Goal: Task Accomplishment & Management: Manage account settings

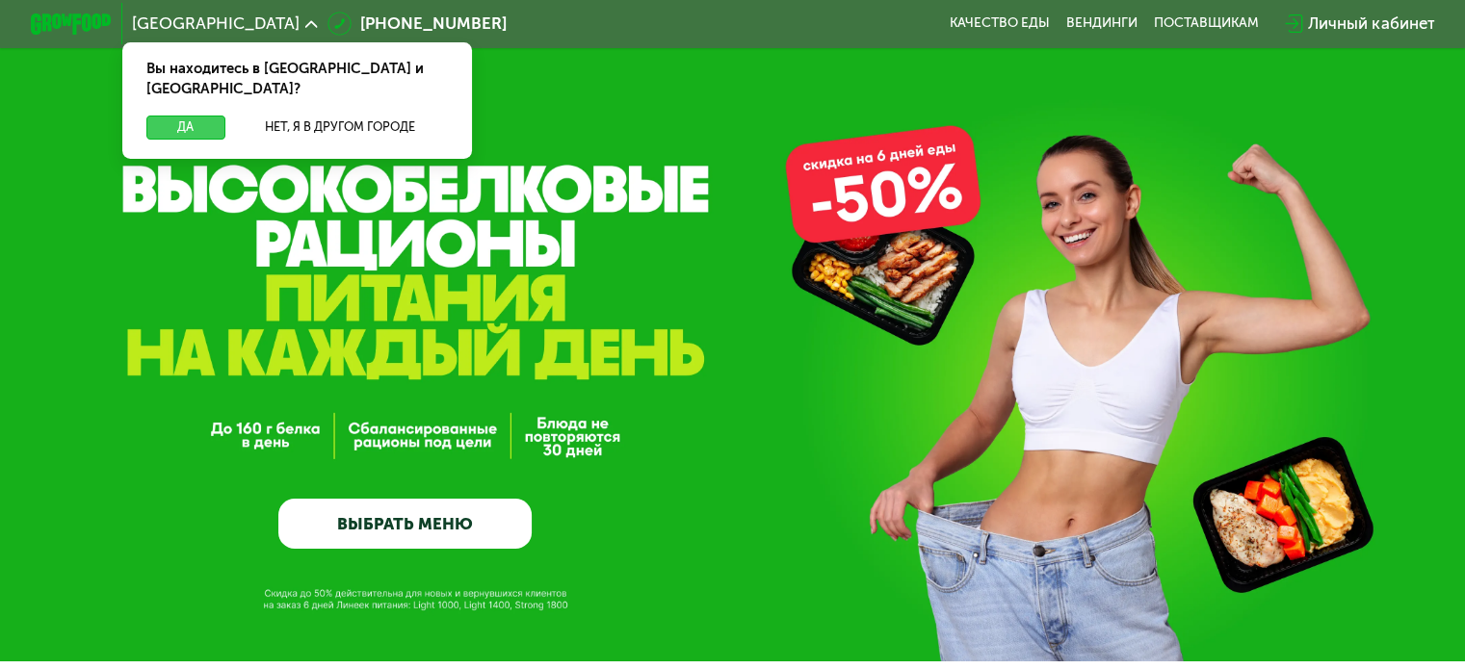
click at [201, 116] on button "Да" at bounding box center [185, 128] width 78 height 24
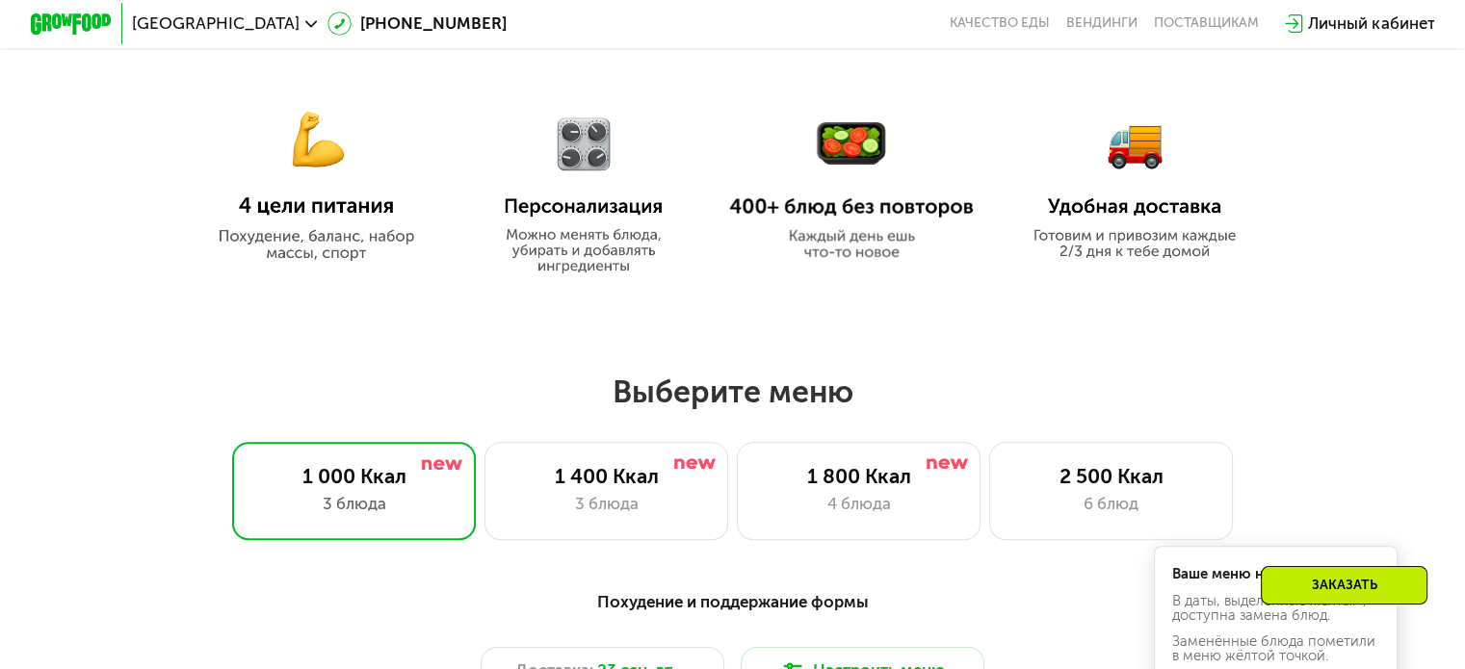
scroll to position [1348, 0]
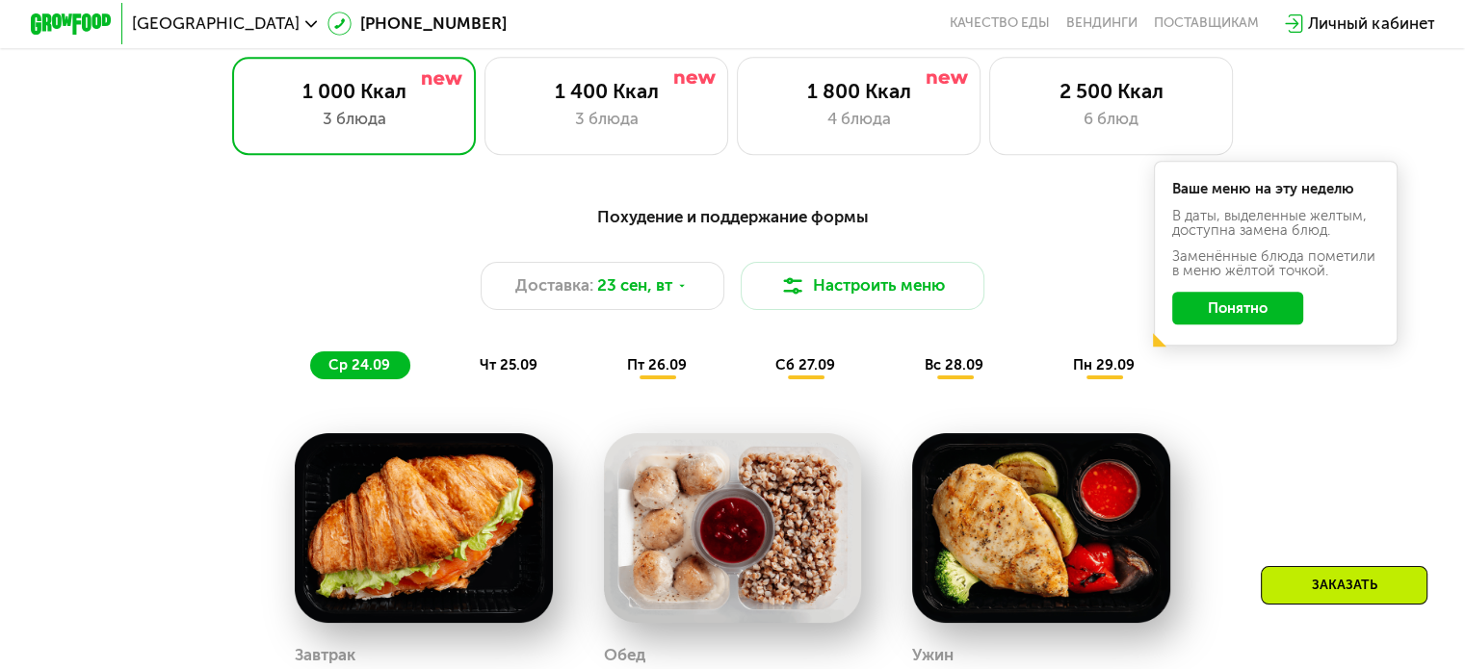
drag, startPoint x: 895, startPoint y: 119, endPoint x: 896, endPoint y: 171, distance: 52.0
click at [893, 122] on div "4 блюда" at bounding box center [858, 119] width 201 height 24
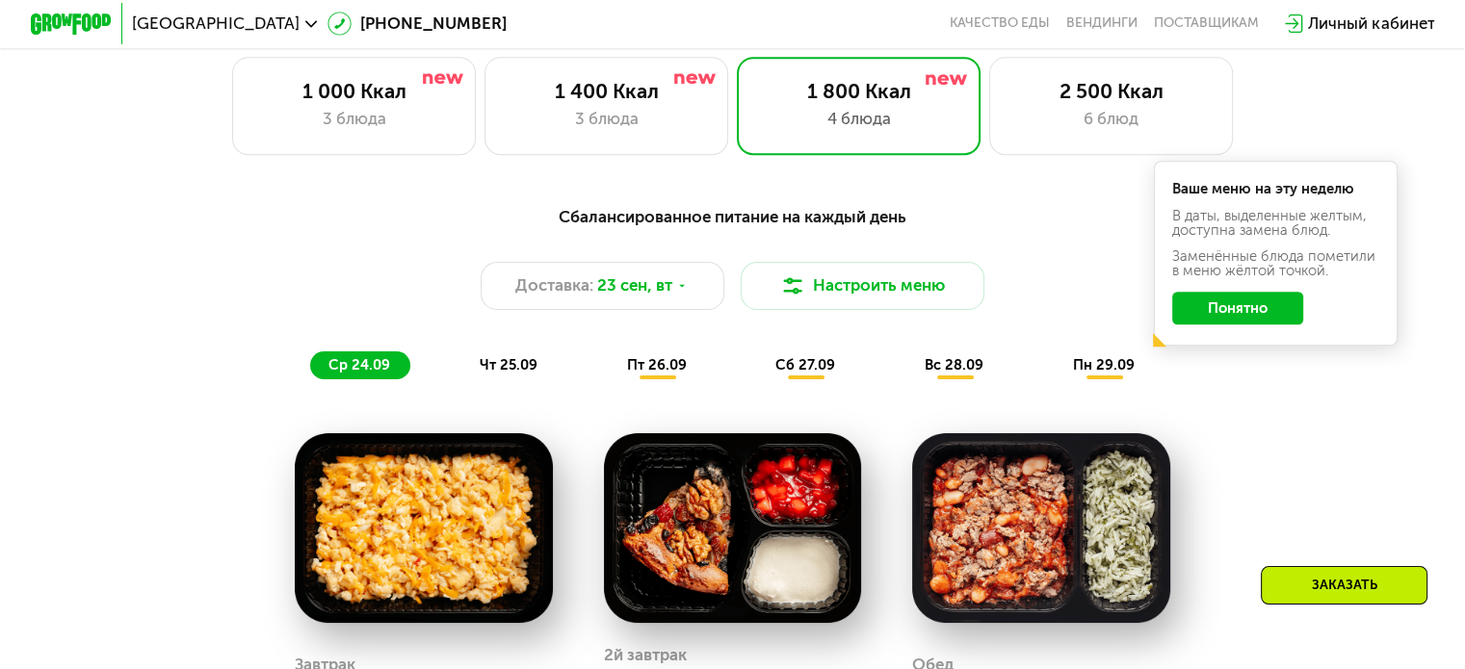
click at [1260, 380] on div "Сбалансированное питание на каждый день Доставка: [DATE] [GEOGRAPHIC_DATA] меню…" at bounding box center [732, 292] width 1205 height 176
click at [1270, 307] on button "Понятно" at bounding box center [1237, 308] width 131 height 33
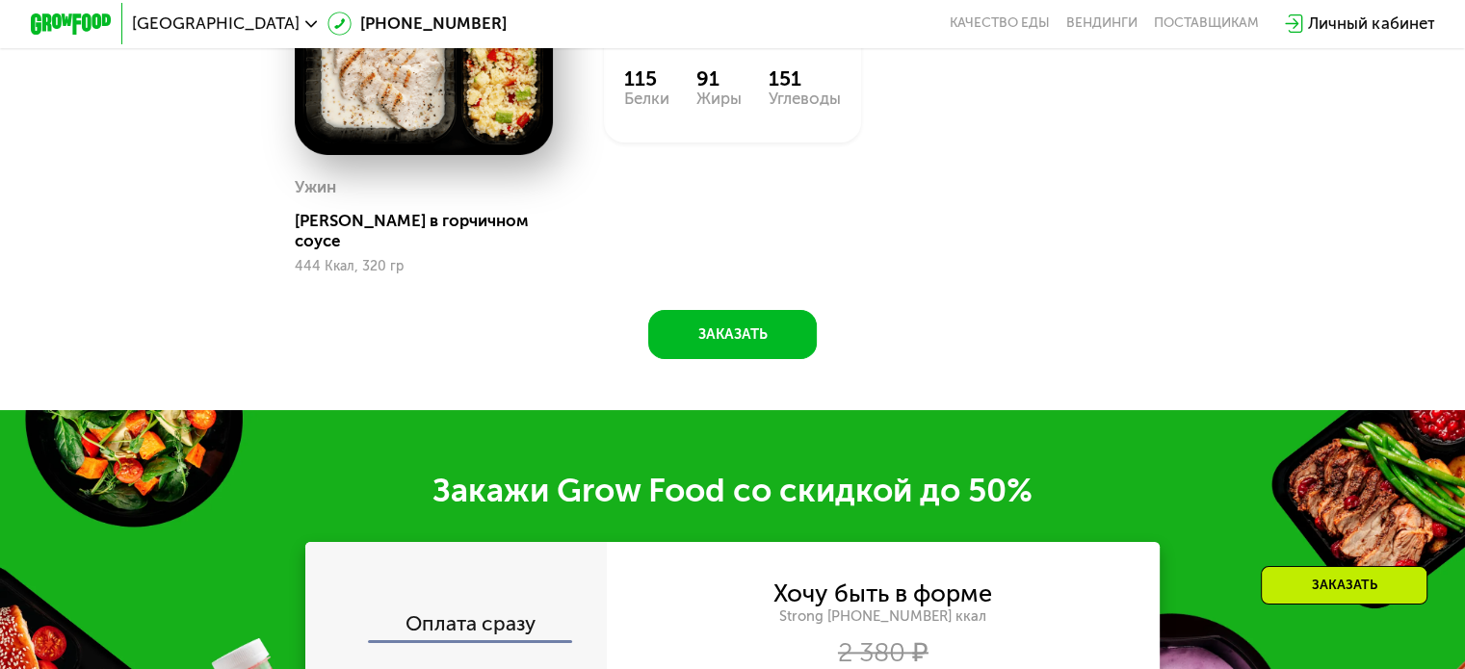
scroll to position [2215, 0]
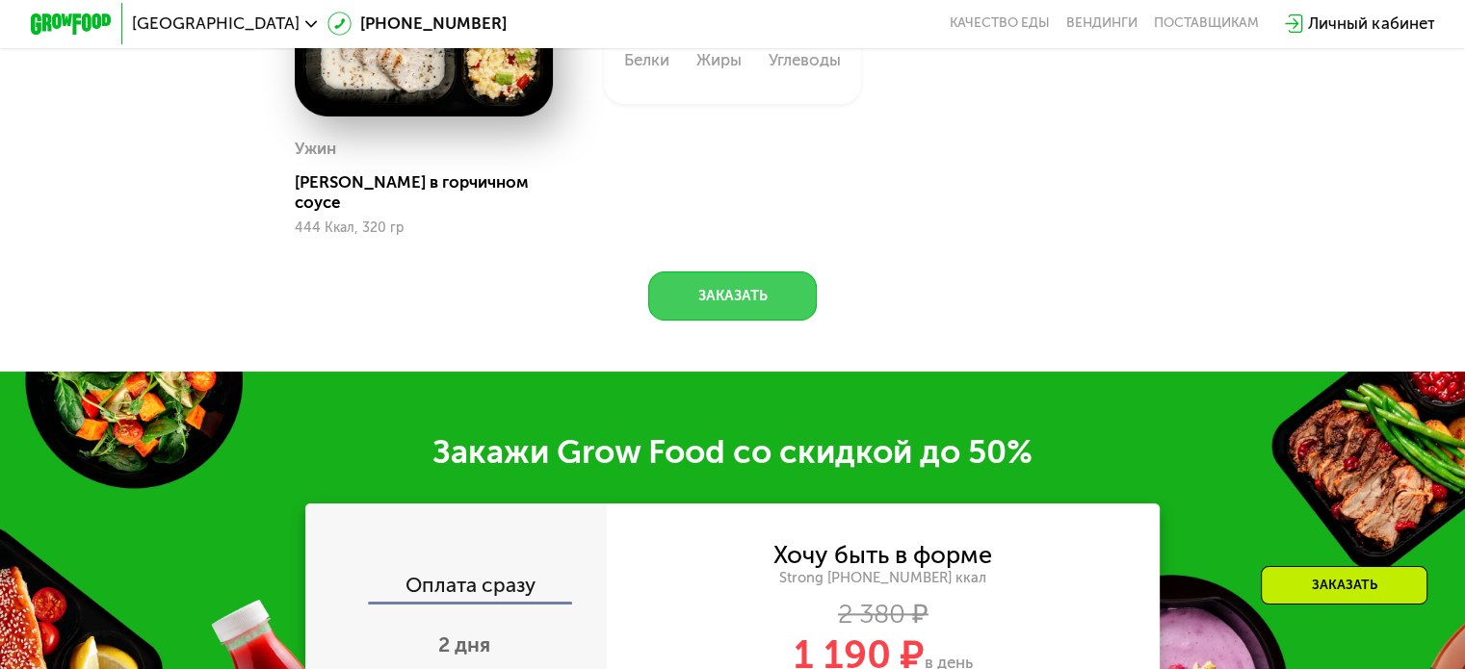
click at [761, 283] on button "Заказать" at bounding box center [732, 296] width 169 height 49
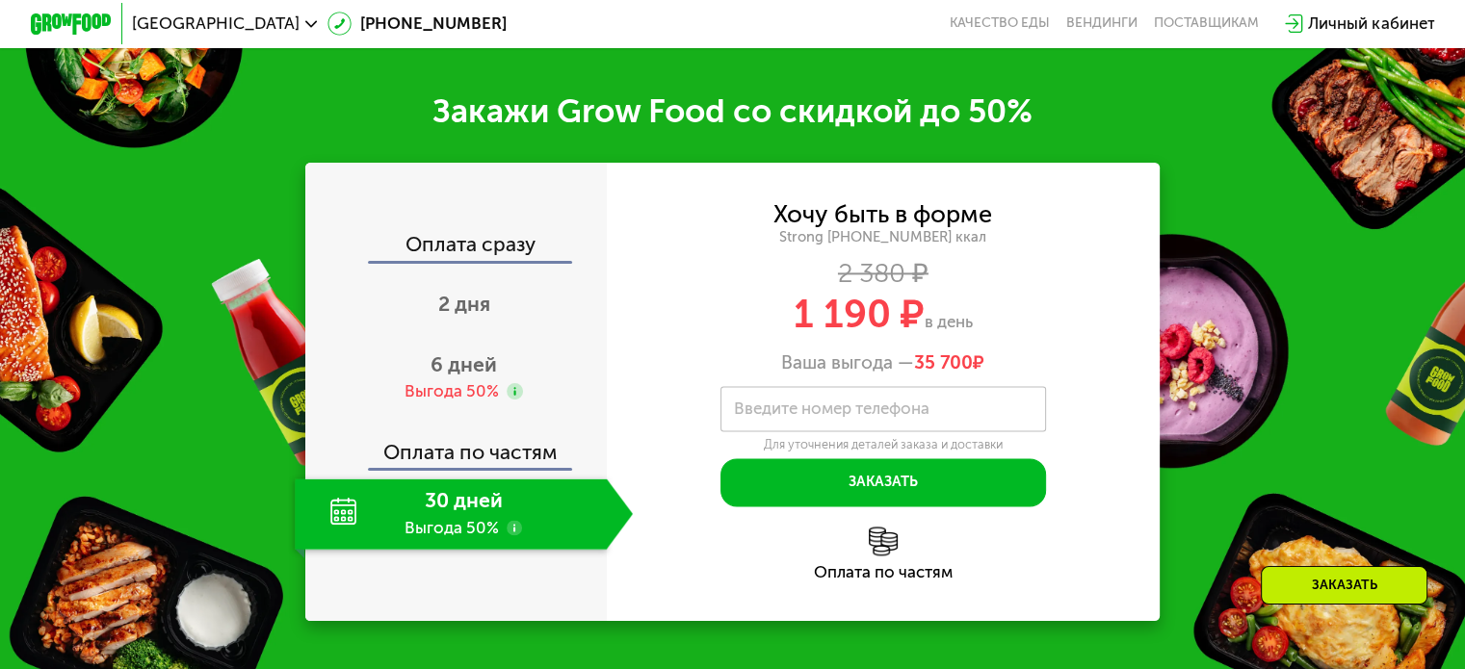
scroll to position [2565, 0]
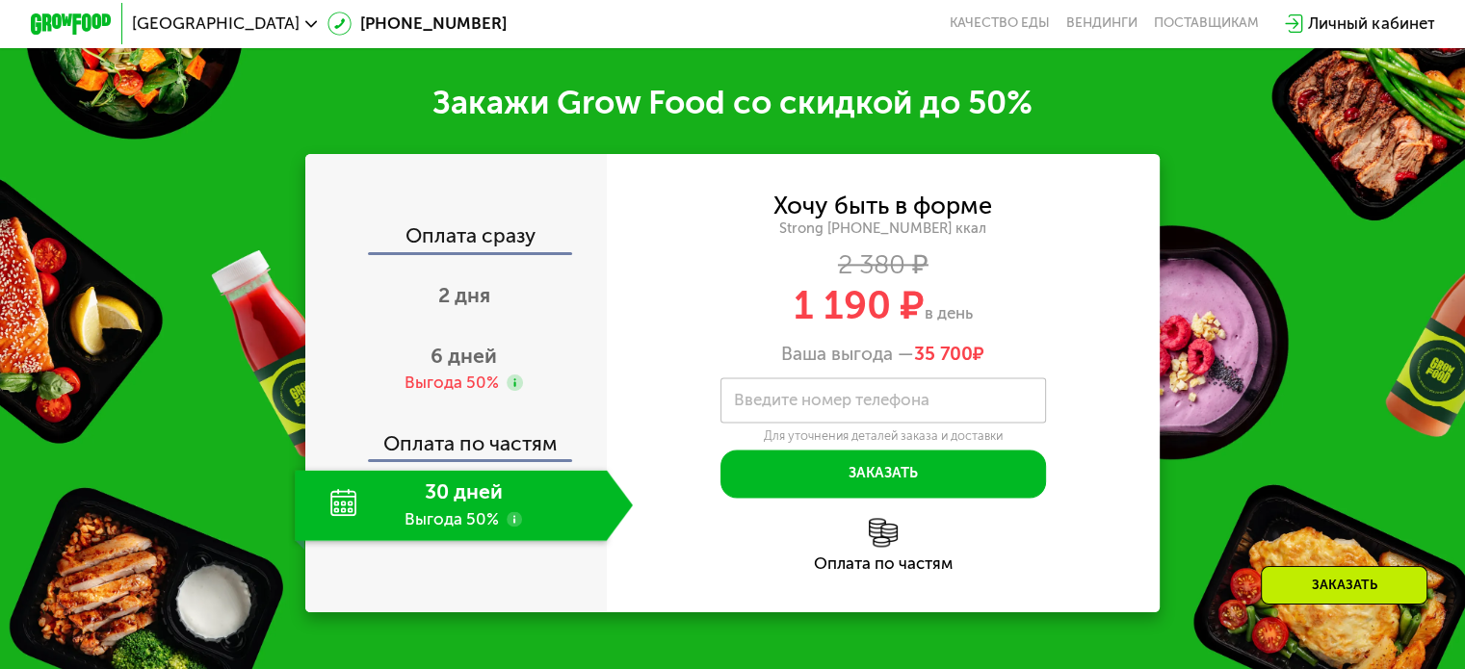
click at [533, 492] on div "30 дней Выгода 50%" at bounding box center [450, 505] width 311 height 71
click at [344, 494] on div "30 дней Выгода 50%" at bounding box center [450, 505] width 311 height 71
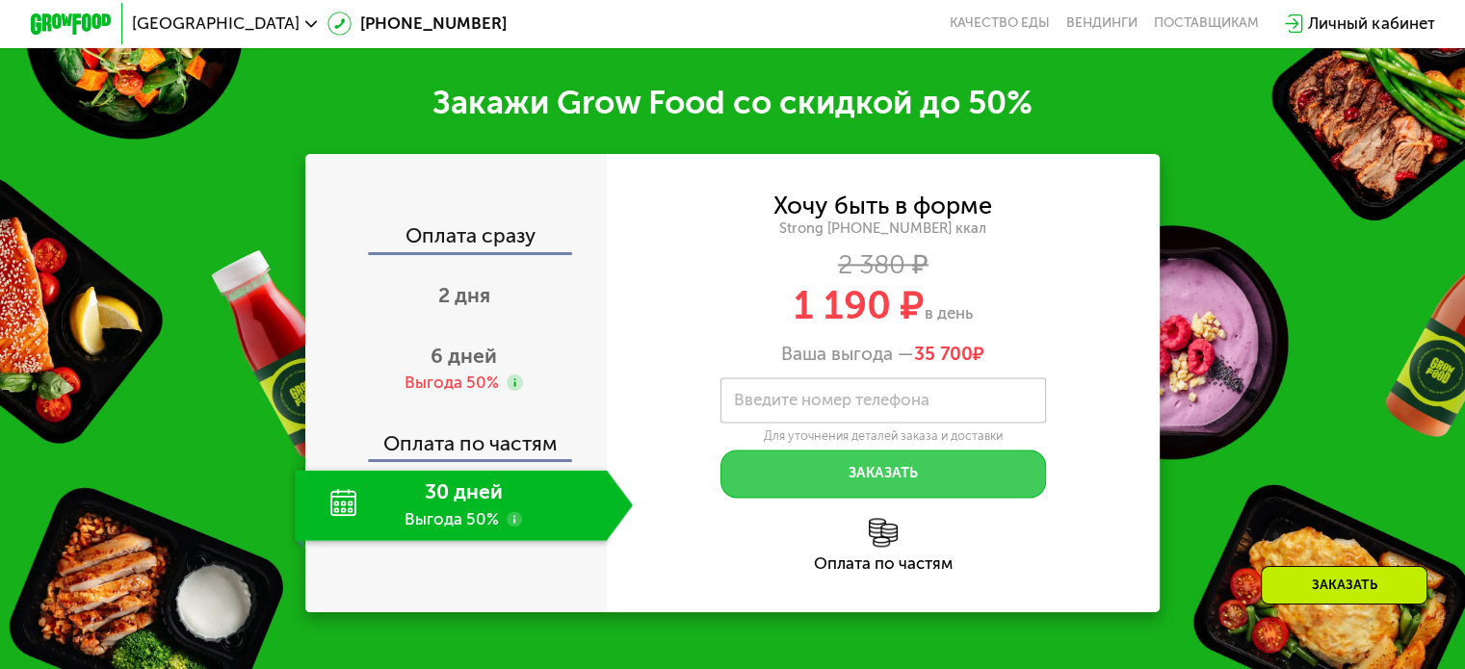
click at [907, 450] on button "Заказать" at bounding box center [883, 474] width 326 height 49
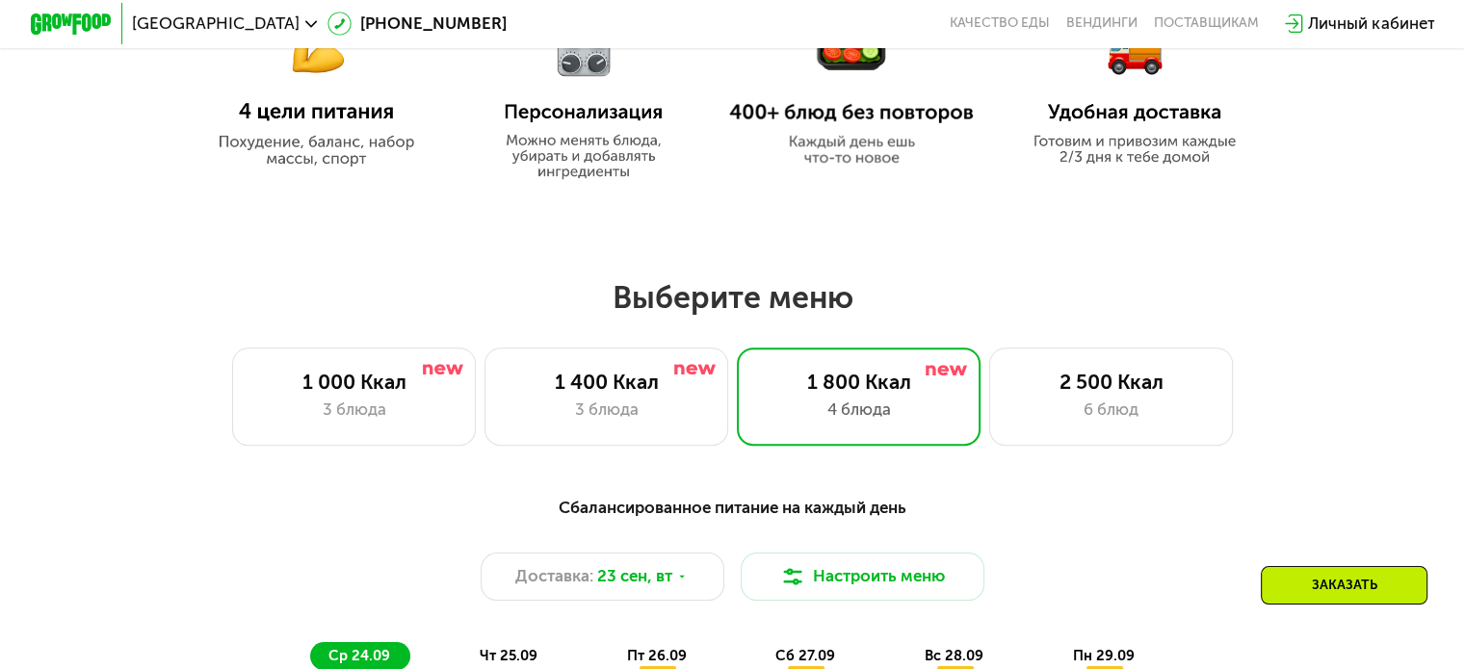
scroll to position [1024, 0]
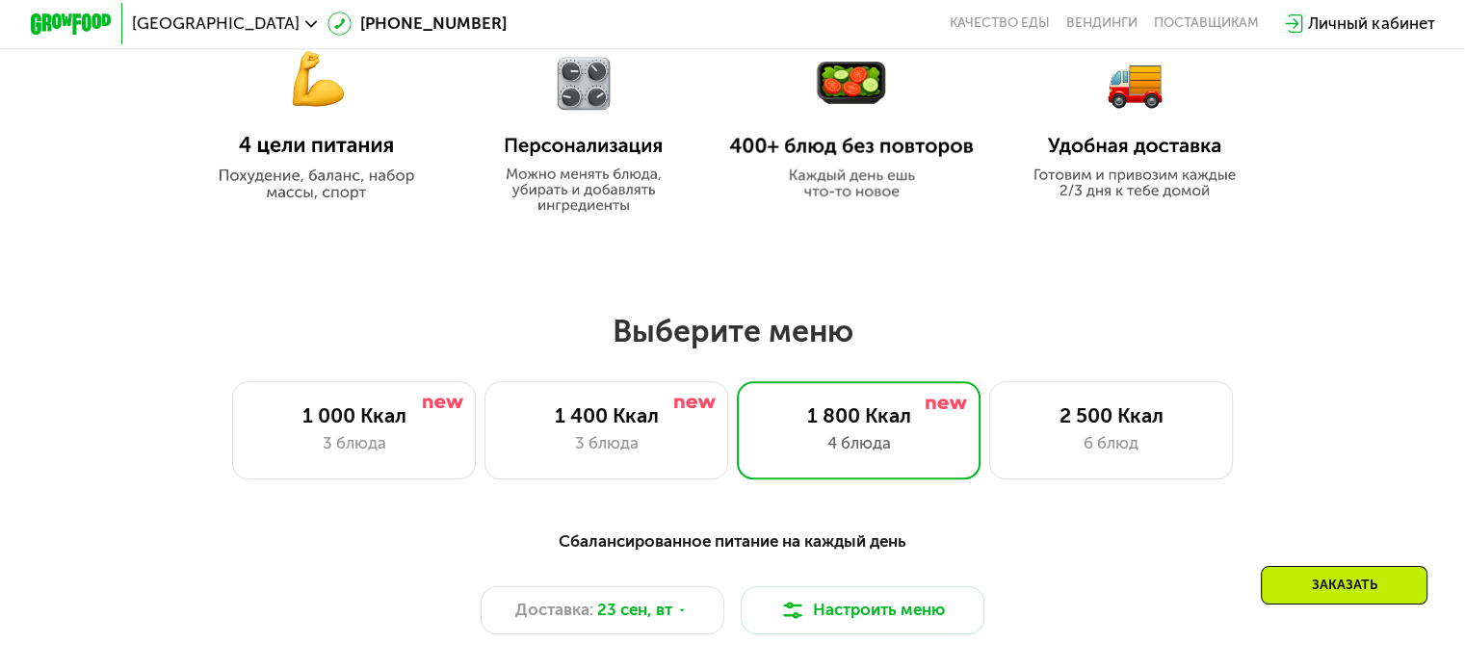
click at [1350, 30] on div "Личный кабинет" at bounding box center [1371, 24] width 126 height 24
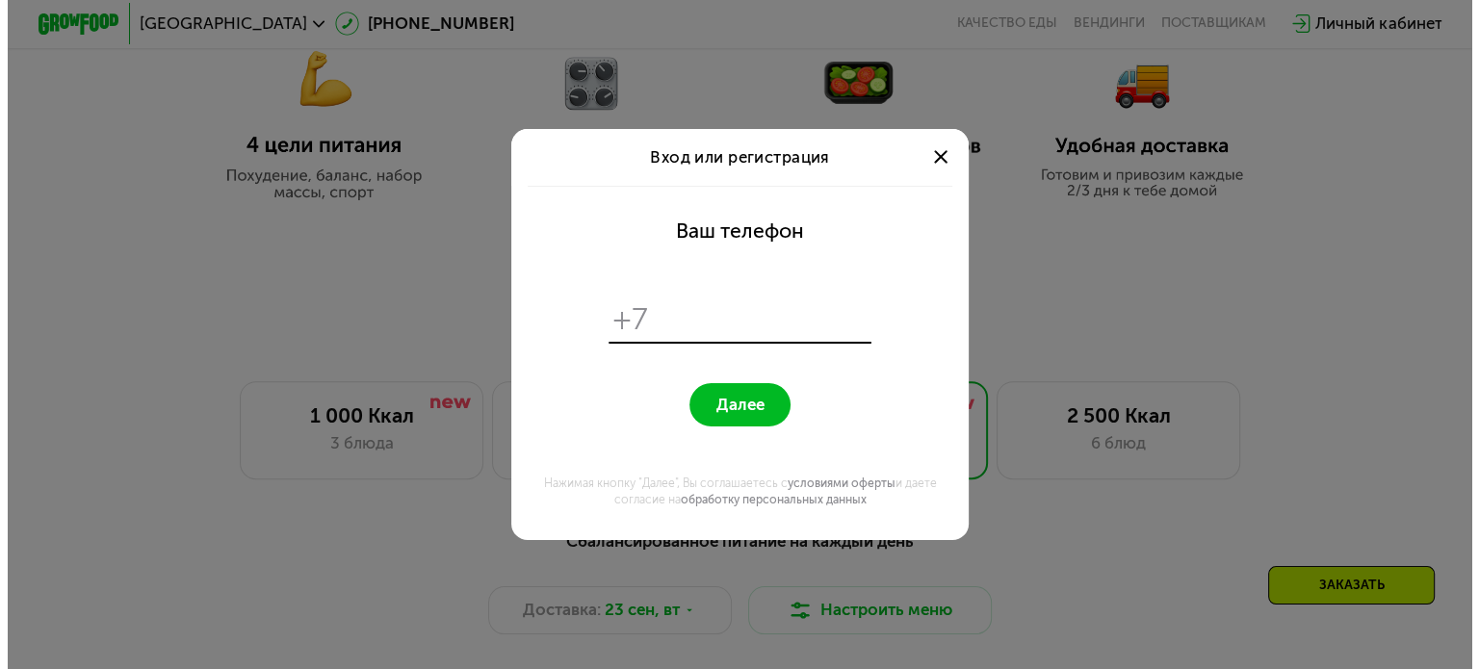
scroll to position [0, 0]
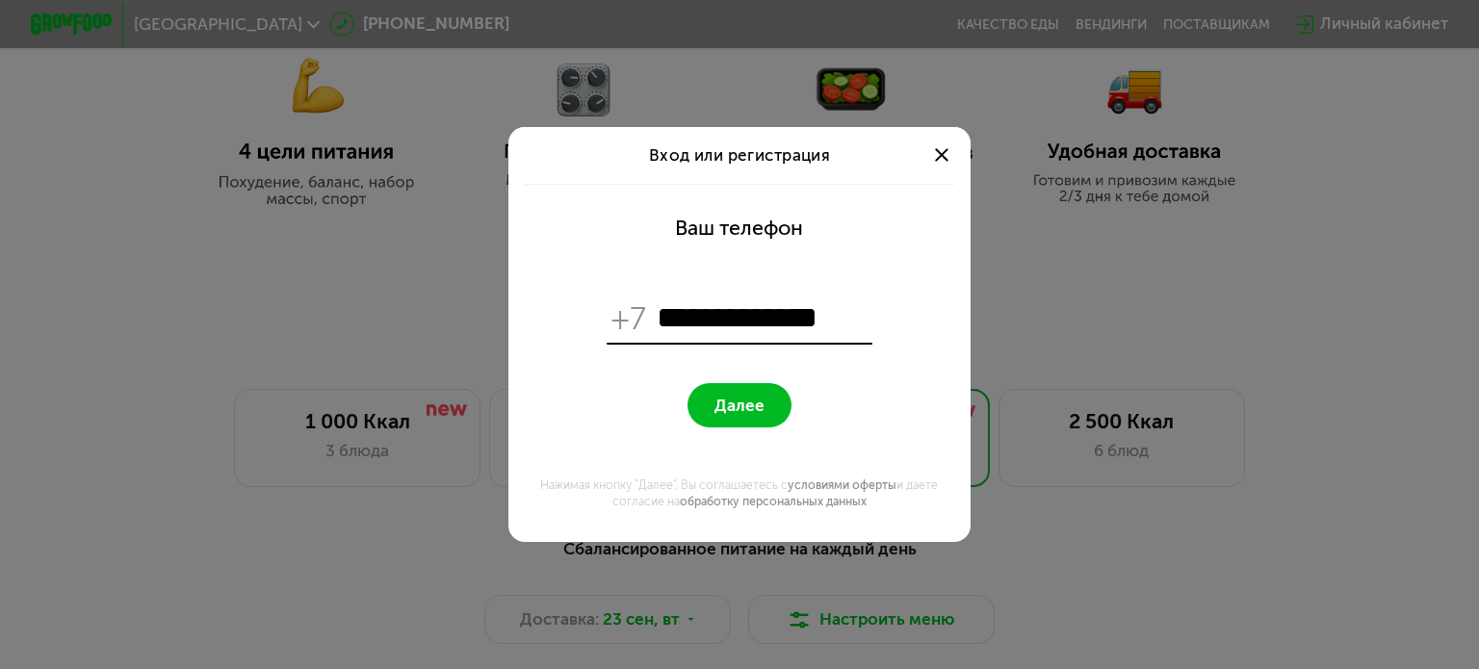
type input "**********"
click at [728, 413] on span "Далее" at bounding box center [740, 405] width 50 height 19
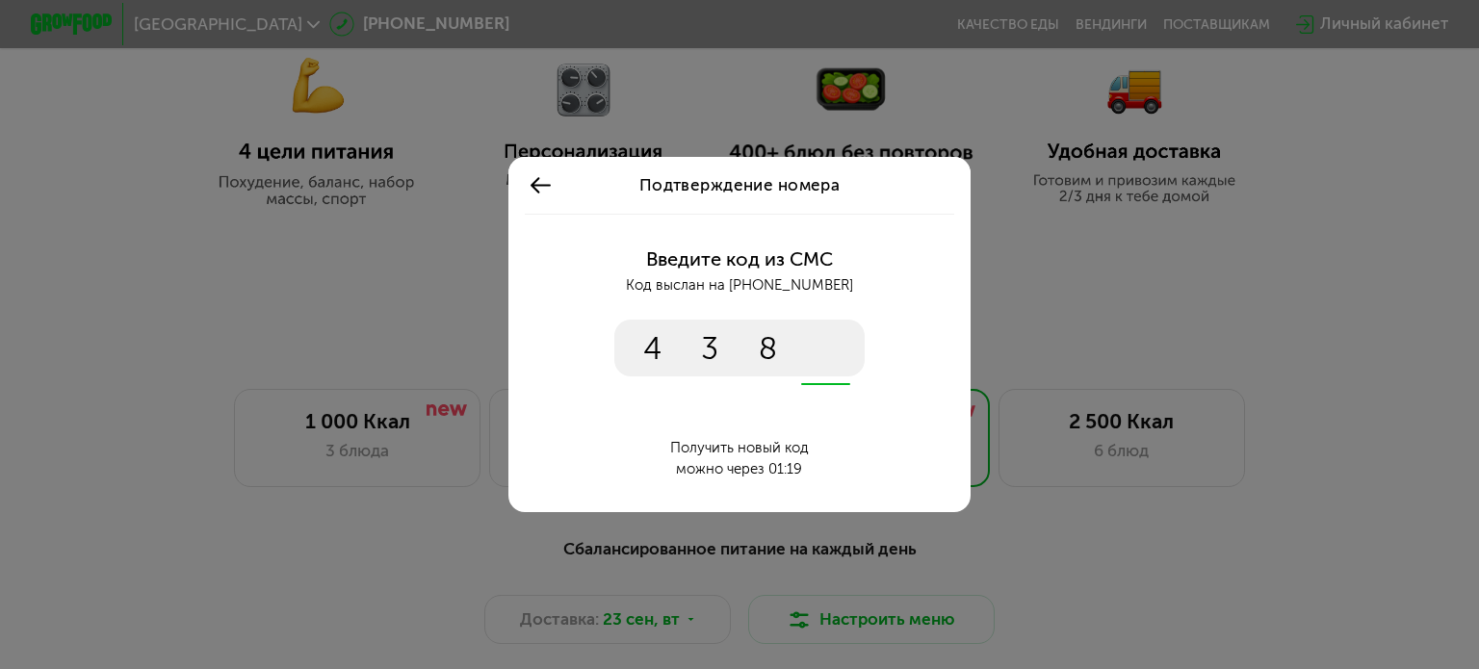
type input "****"
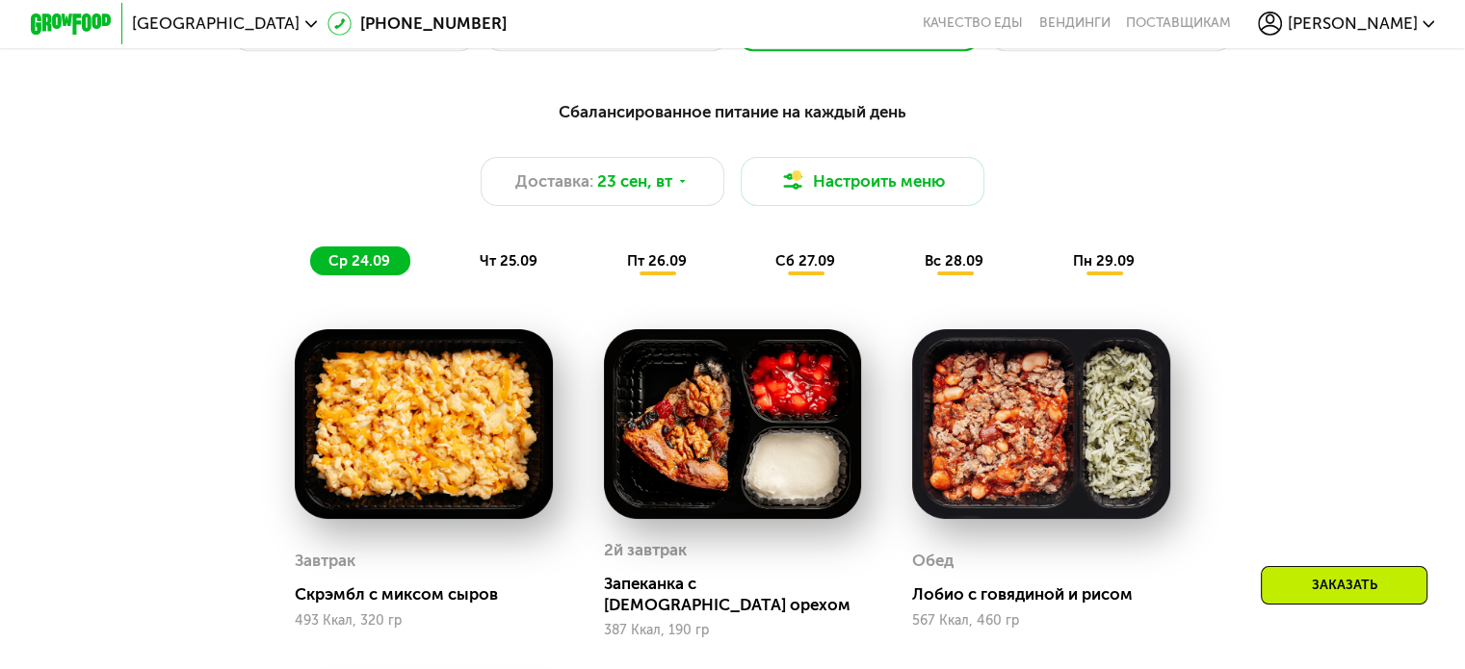
scroll to position [1055, 0]
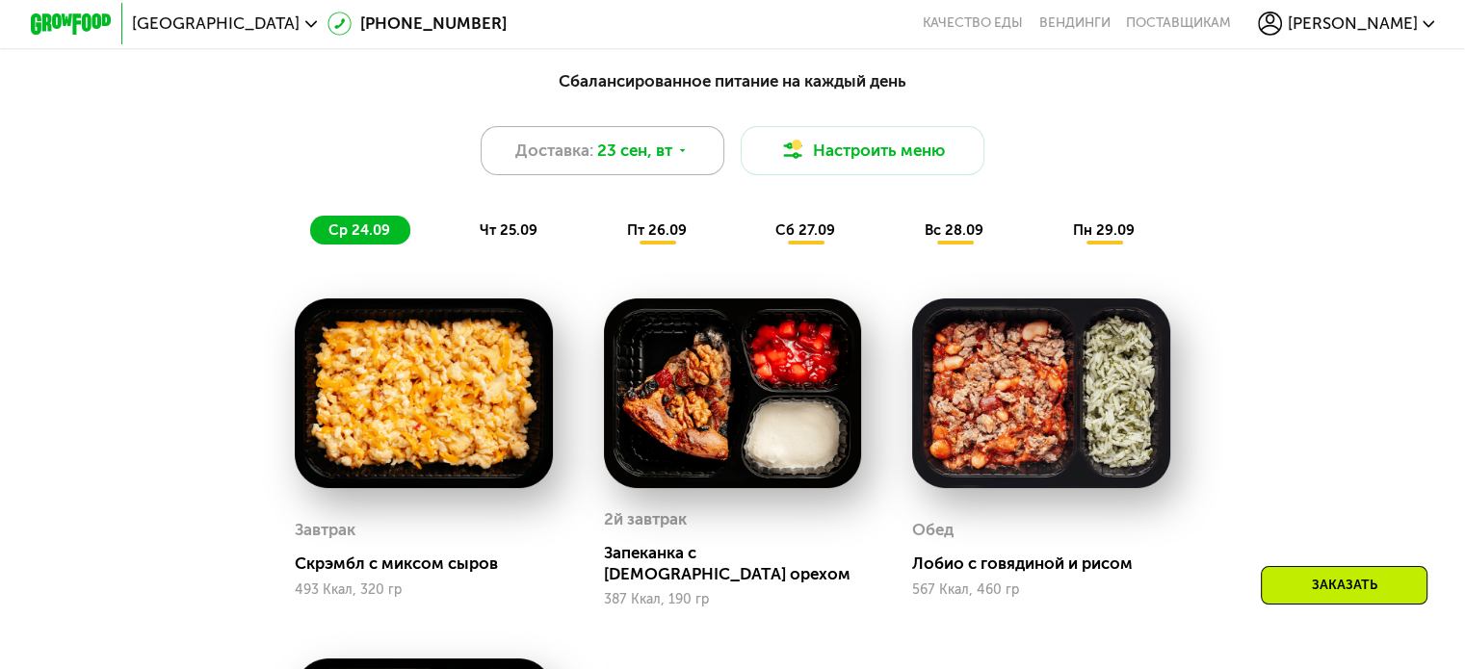
click at [672, 157] on span "23 сен, вт" at bounding box center [634, 151] width 75 height 24
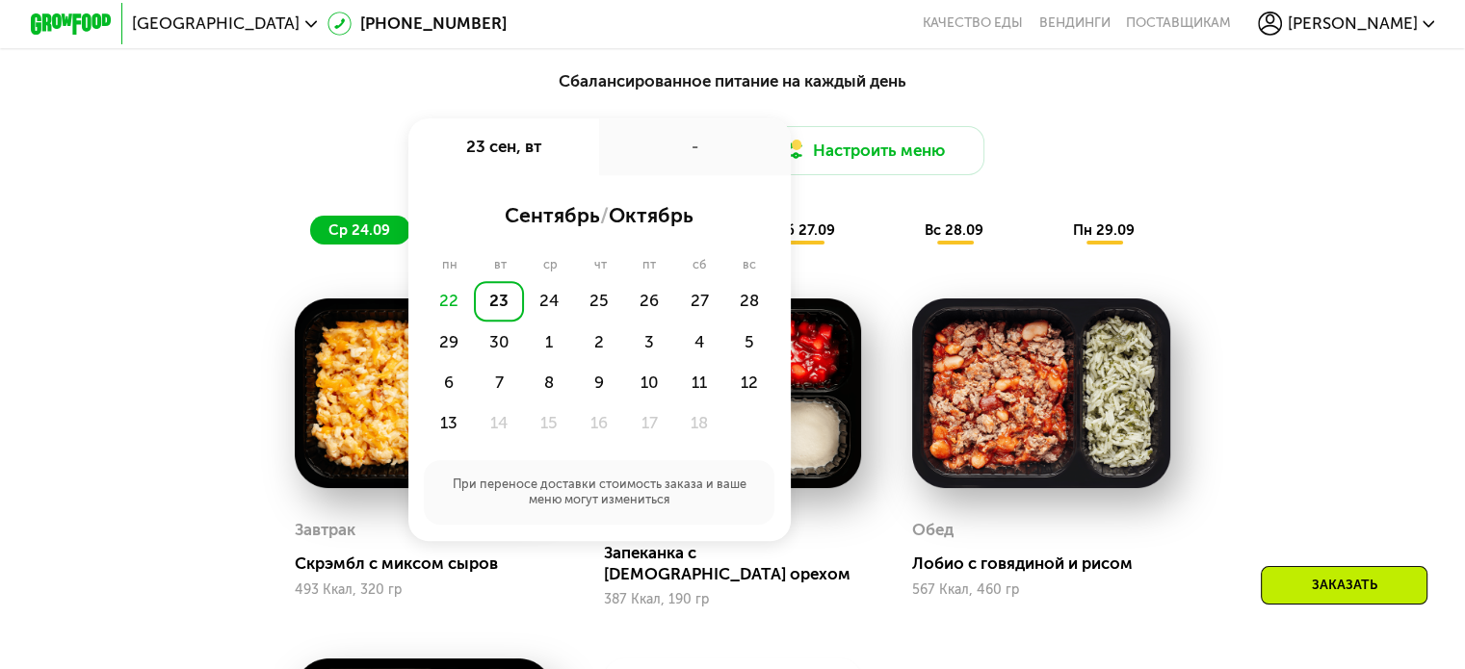
click at [551, 227] on span "сентябрь" at bounding box center [552, 215] width 95 height 24
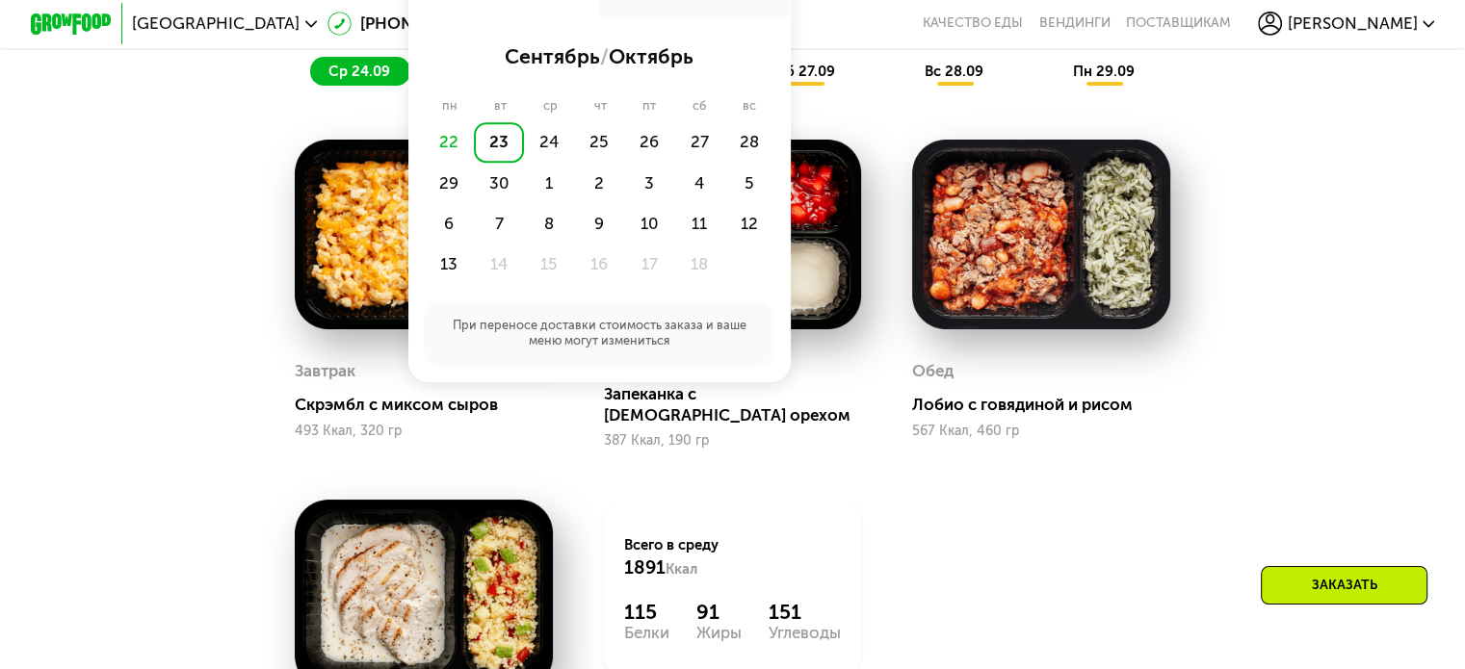
scroll to position [1247, 0]
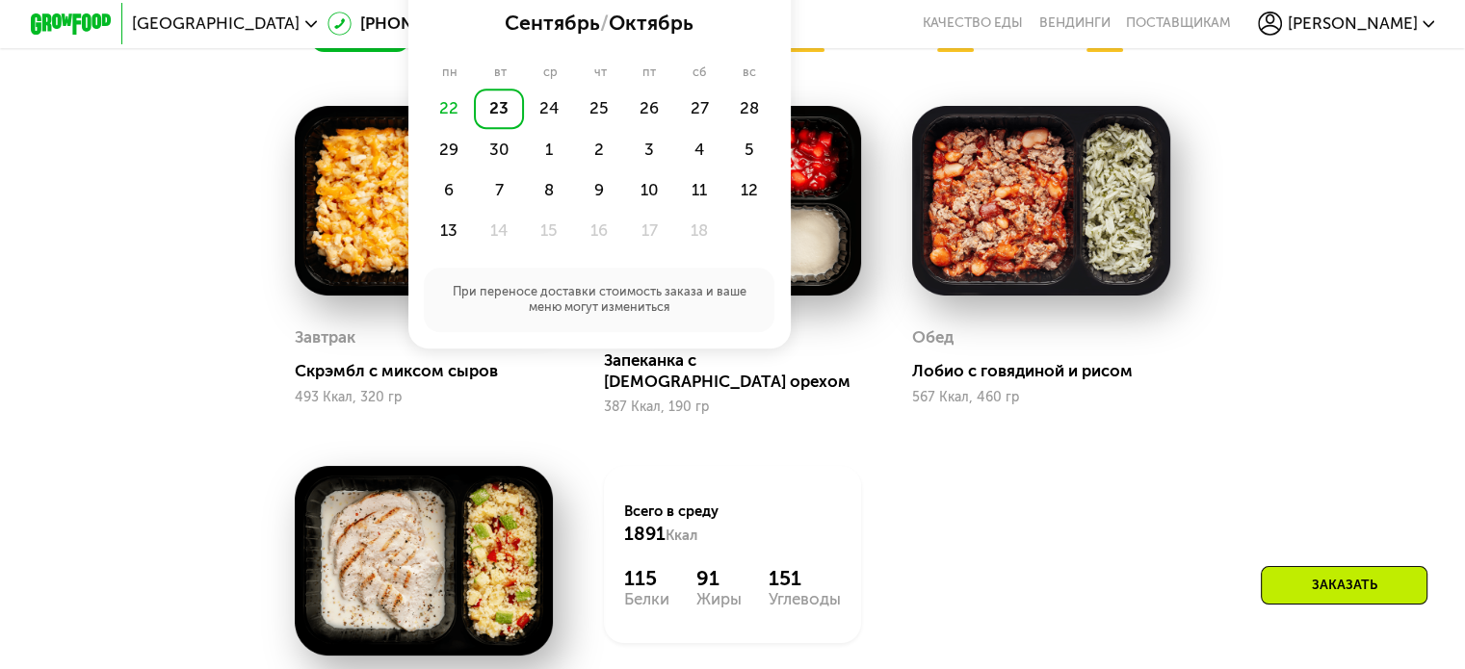
click at [956, 416] on div "[PERSON_NAME] с говядиной и рисом 567 Ккал, 460 гр" at bounding box center [1041, 260] width 308 height 360
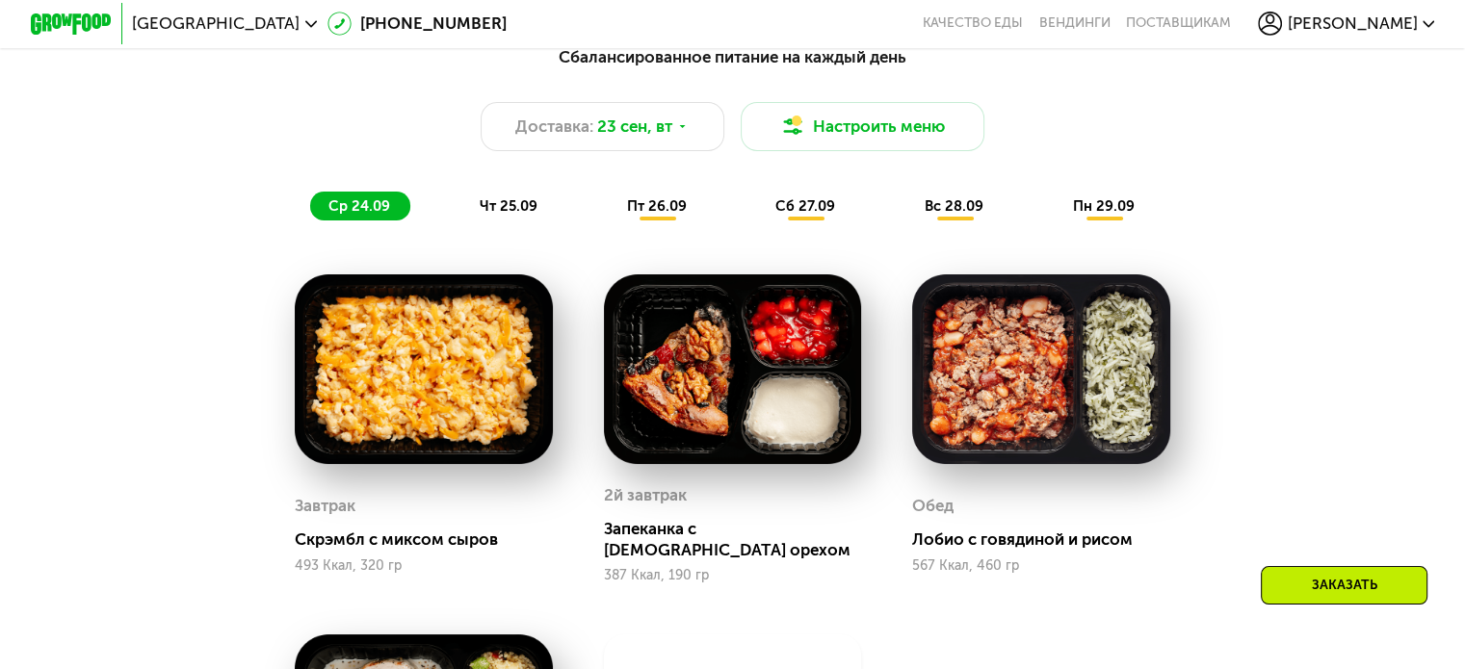
scroll to position [1055, 0]
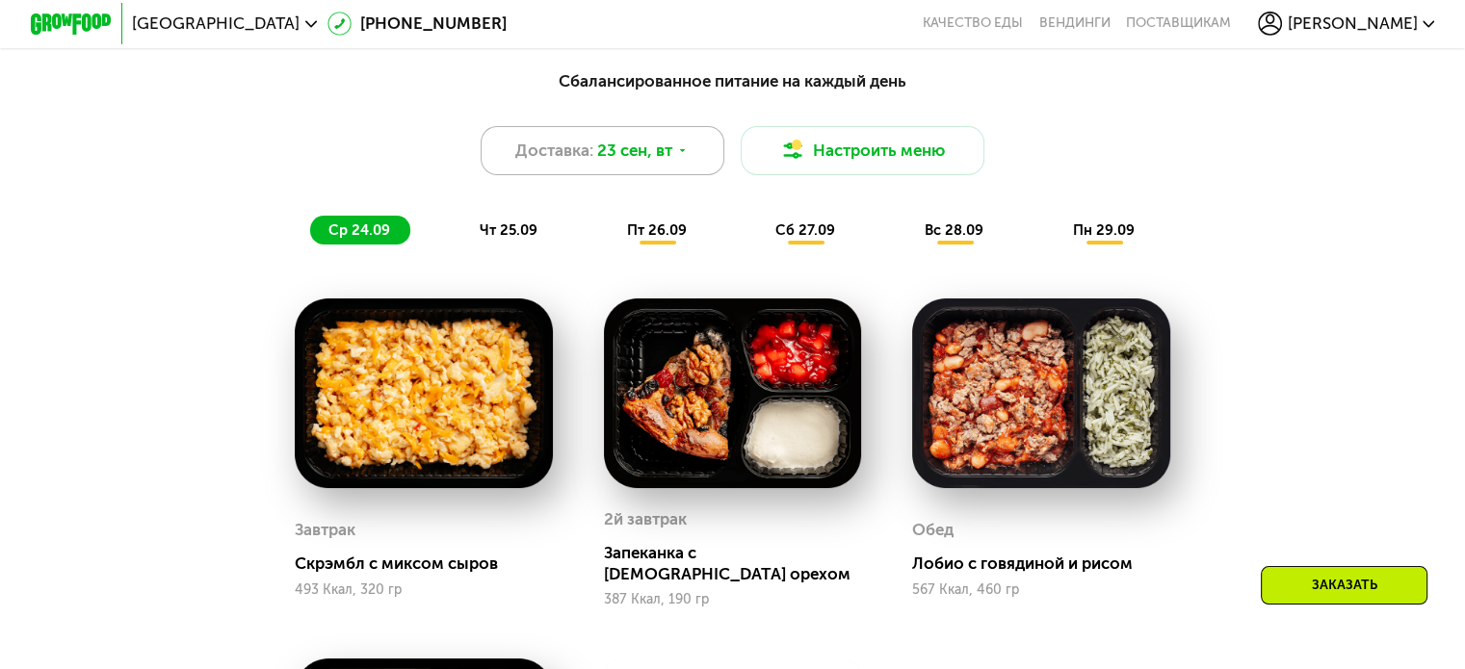
click at [658, 163] on span "23 сен, вт" at bounding box center [634, 151] width 75 height 24
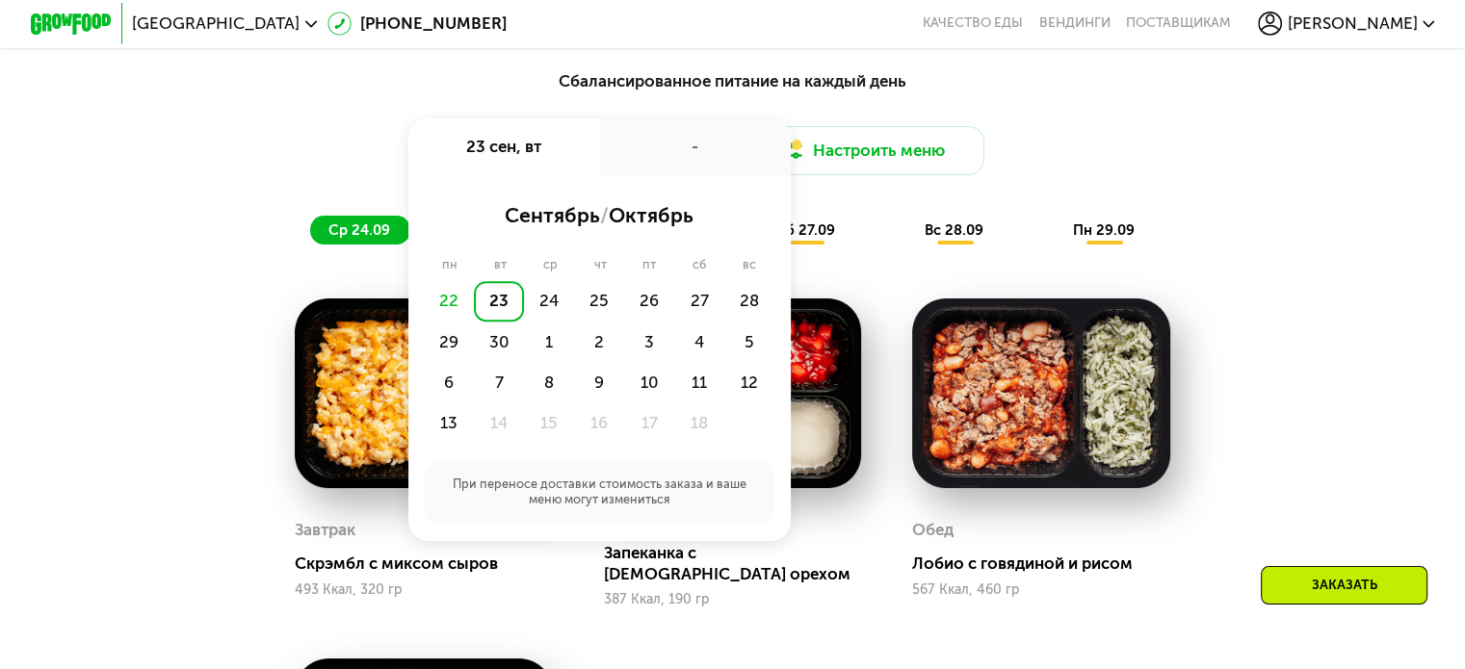
click at [449, 322] on div "22" at bounding box center [449, 301] width 50 height 40
drag, startPoint x: 431, startPoint y: 309, endPoint x: 447, endPoint y: 311, distance: 15.5
click at [439, 311] on div "22" at bounding box center [449, 301] width 50 height 40
drag, startPoint x: 215, startPoint y: 472, endPoint x: 274, endPoint y: 451, distance: 63.4
click at [216, 470] on div "Сбалансированное питание на каждый день Доставка: [DATE] сен, вт - сентябрь / о…" at bounding box center [732, 555] width 1253 height 996
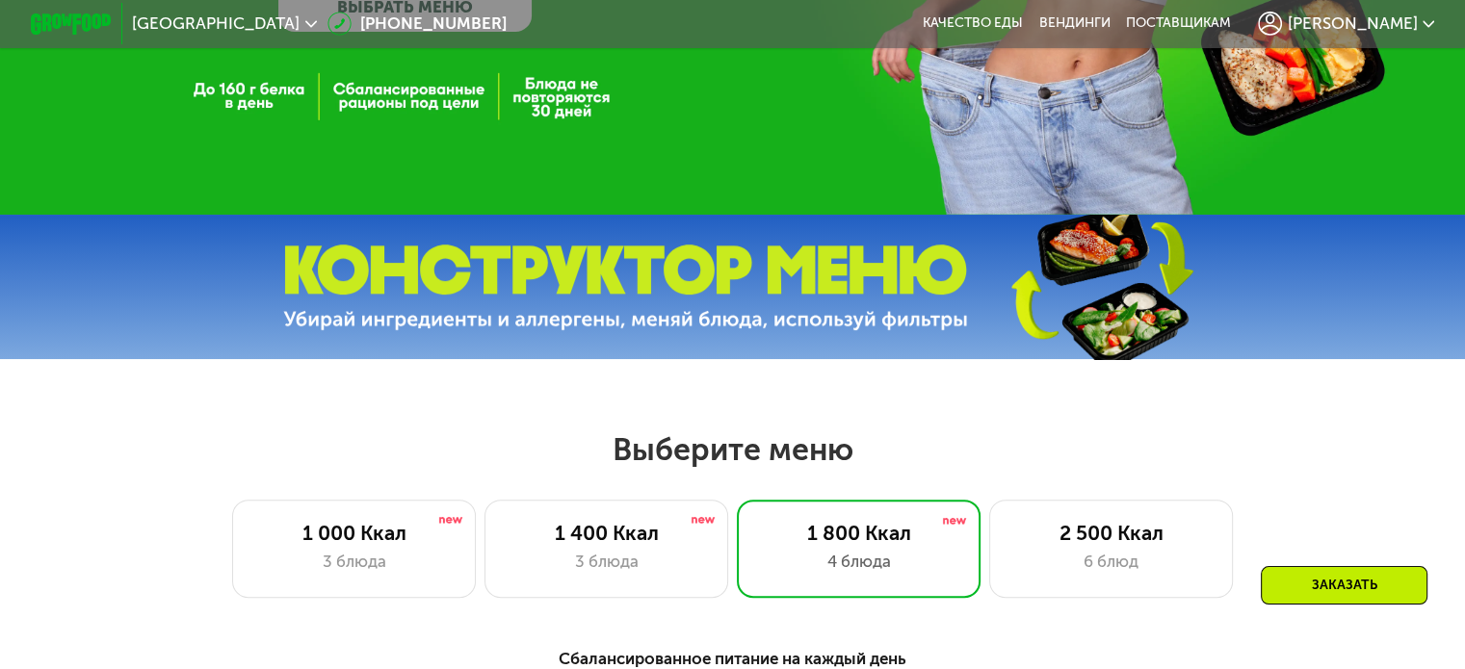
scroll to position [0, 0]
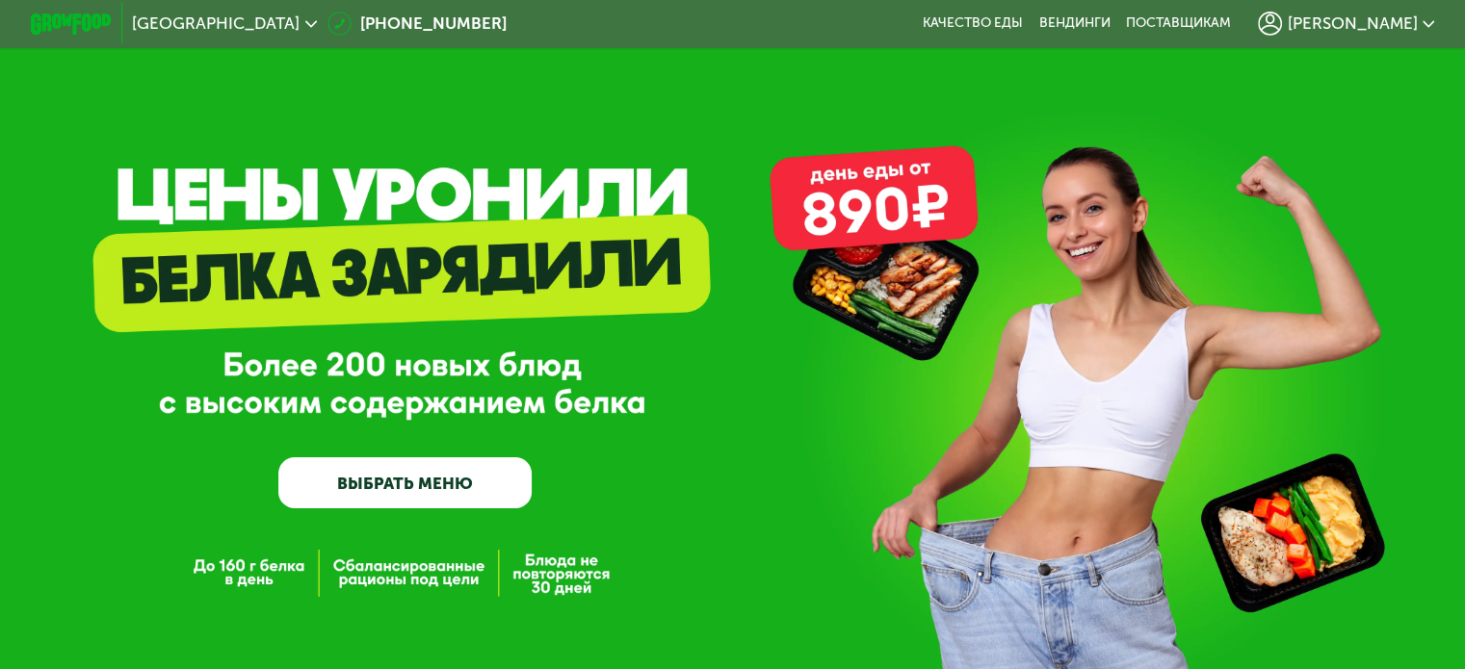
click at [1400, 25] on span "[PERSON_NAME]" at bounding box center [1352, 23] width 130 height 16
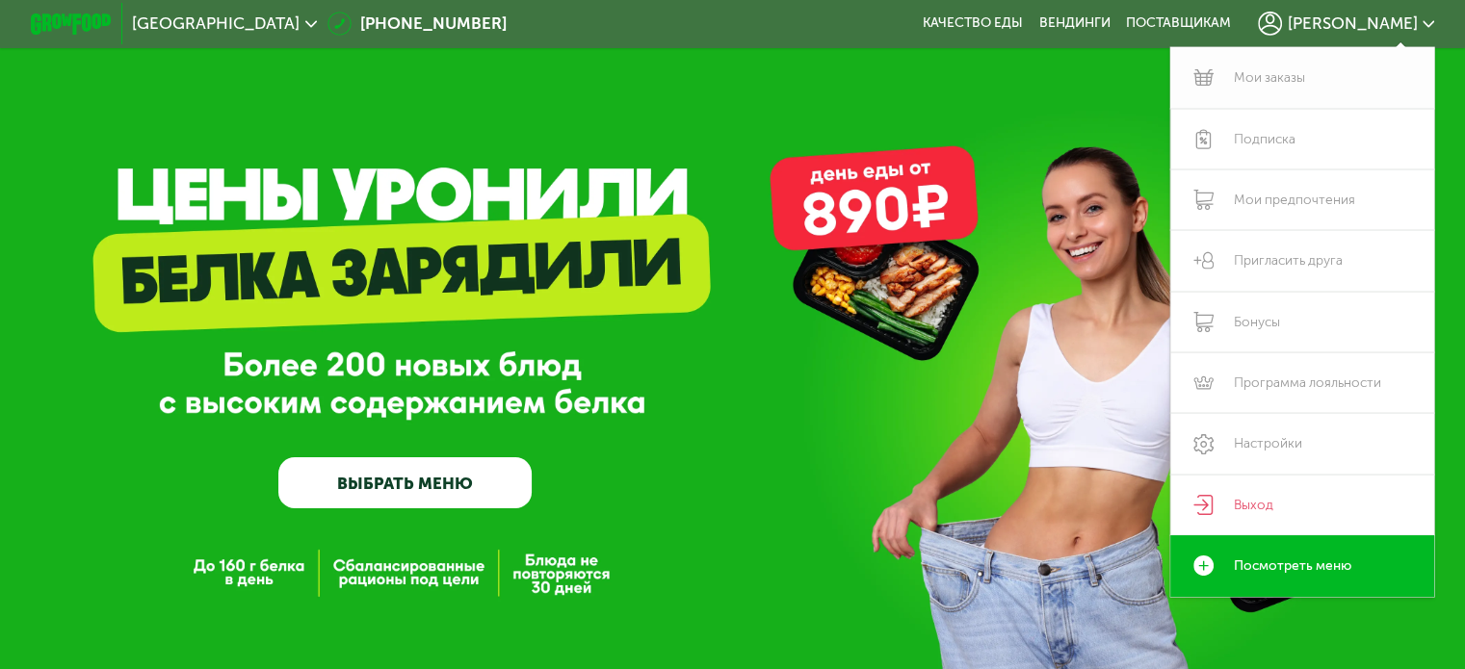
click at [1286, 78] on link "Мои заказы" at bounding box center [1302, 77] width 265 height 61
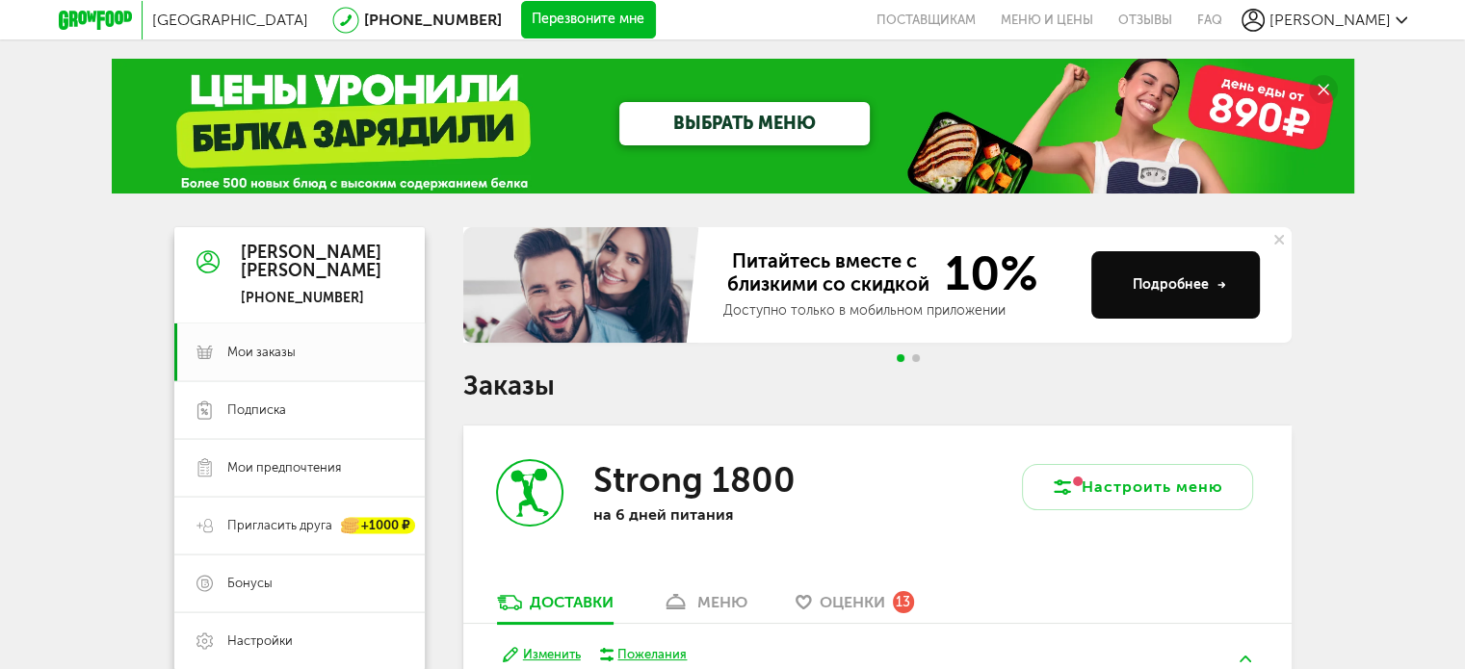
click at [915, 354] on span "Go to slide 2" at bounding box center [916, 358] width 8 height 8
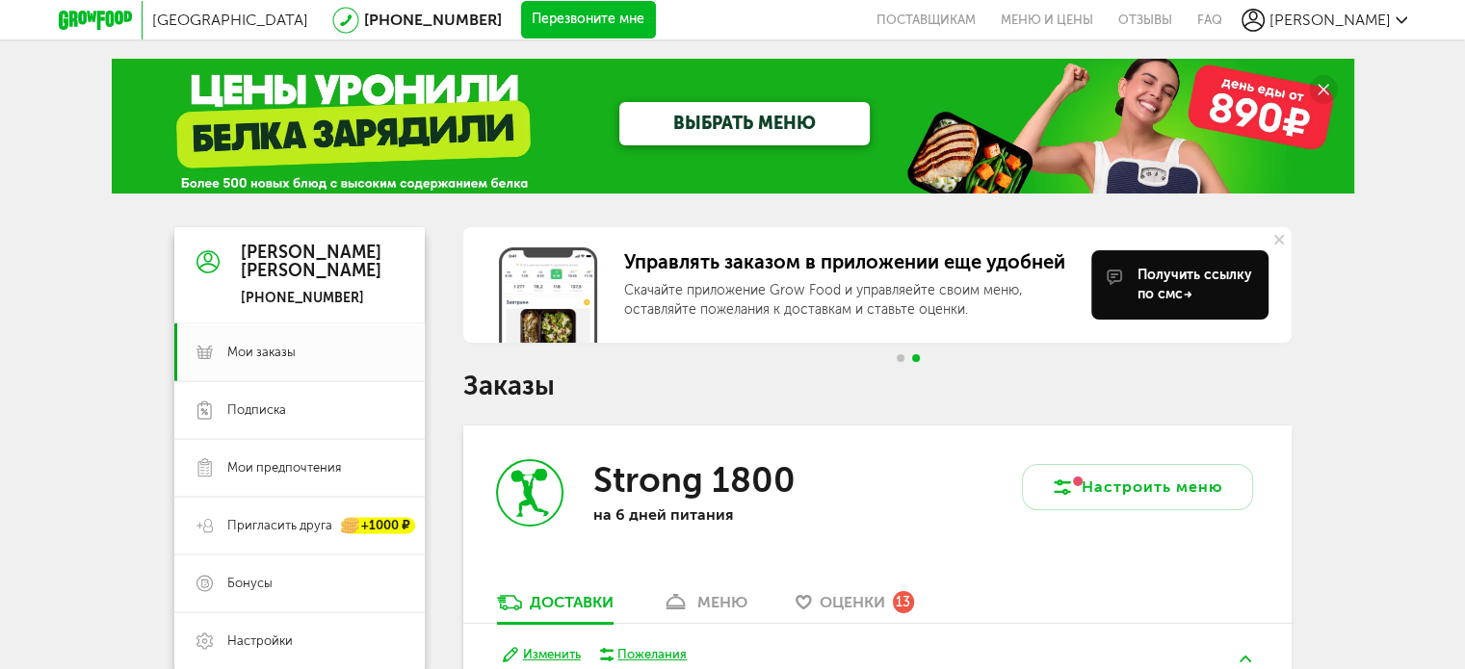
click at [1283, 238] on button at bounding box center [1278, 239] width 25 height 25
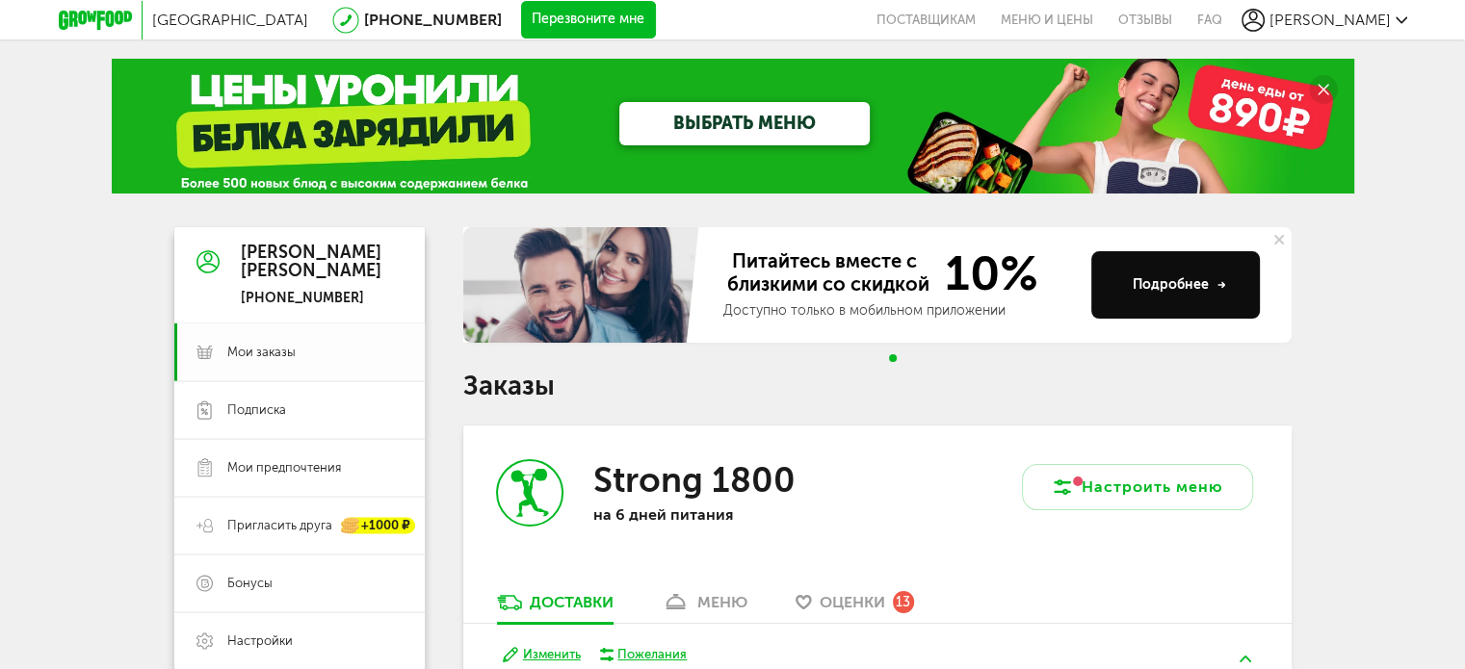
click at [297, 351] on span "Мои заказы" at bounding box center [314, 352] width 175 height 17
click at [276, 358] on span "Мои заказы" at bounding box center [261, 352] width 68 height 17
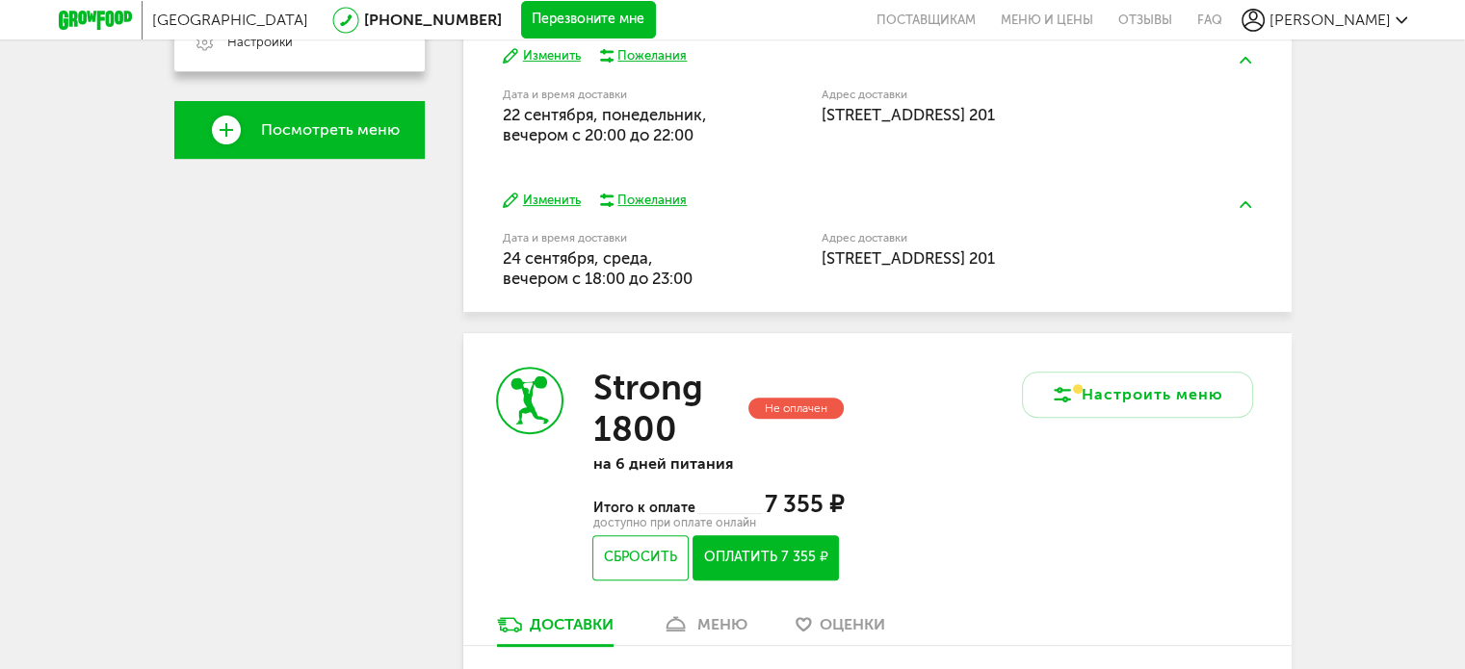
scroll to position [867, 0]
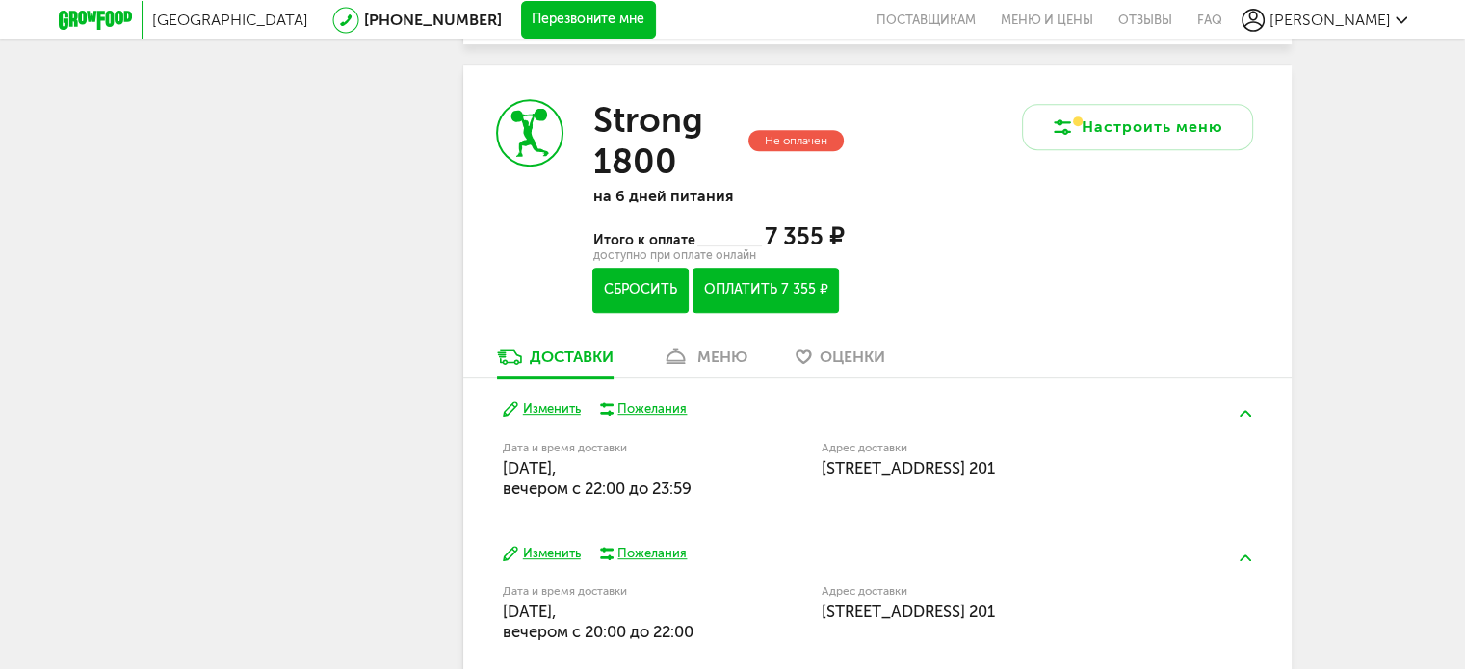
click at [660, 292] on button "Сбросить" at bounding box center [639, 290] width 95 height 45
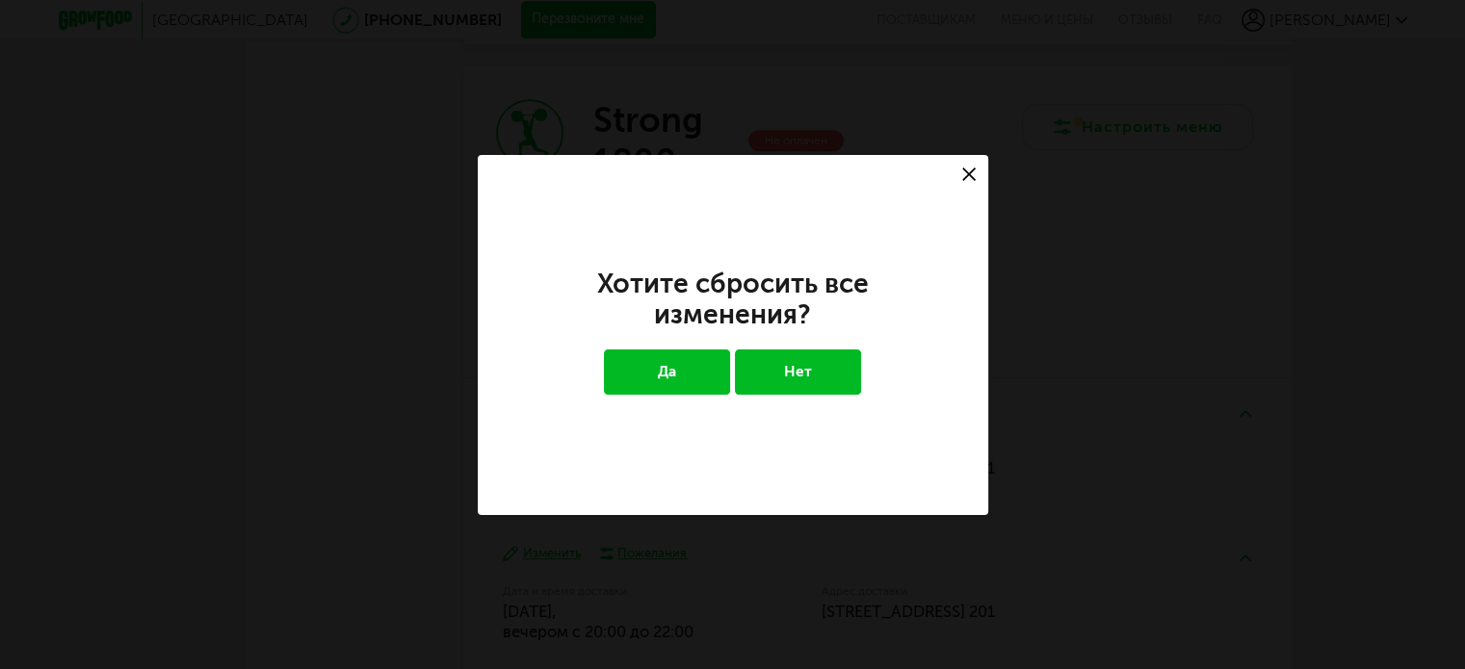
click at [697, 369] on button "Да" at bounding box center [667, 372] width 126 height 44
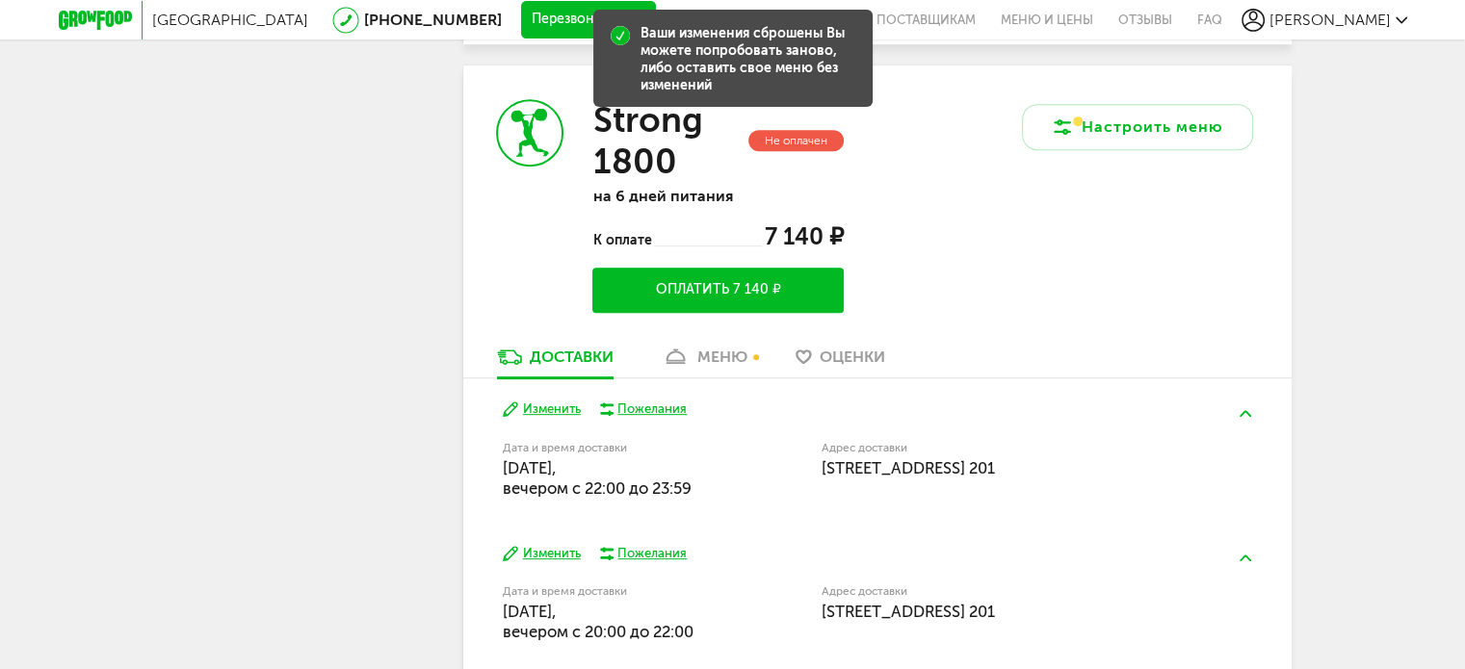
click at [928, 286] on div "Настроить меню" at bounding box center [1084, 205] width 414 height 281
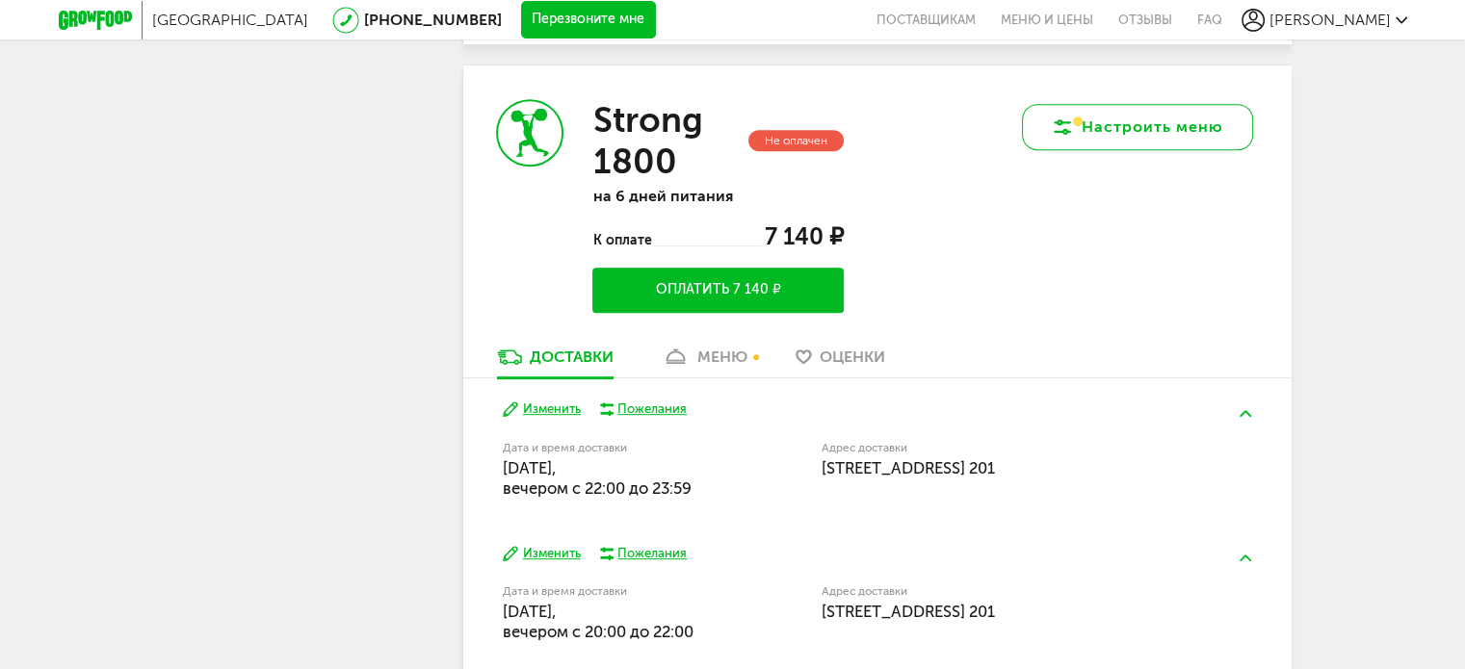
click at [1077, 137] on button "Настроить меню" at bounding box center [1137, 127] width 231 height 46
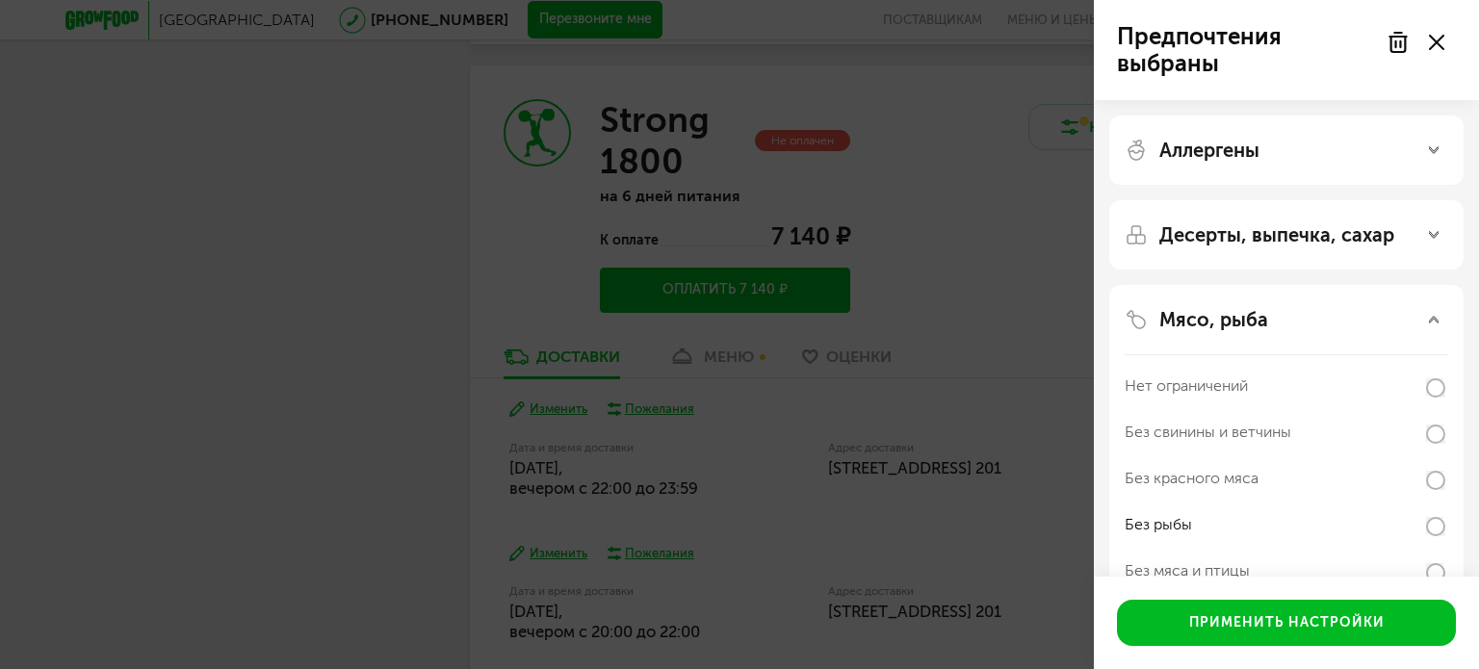
click at [1294, 248] on div "Десерты, выпечка, сахар" at bounding box center [1286, 234] width 354 height 69
click at [1437, 43] on use at bounding box center [1436, 42] width 15 height 15
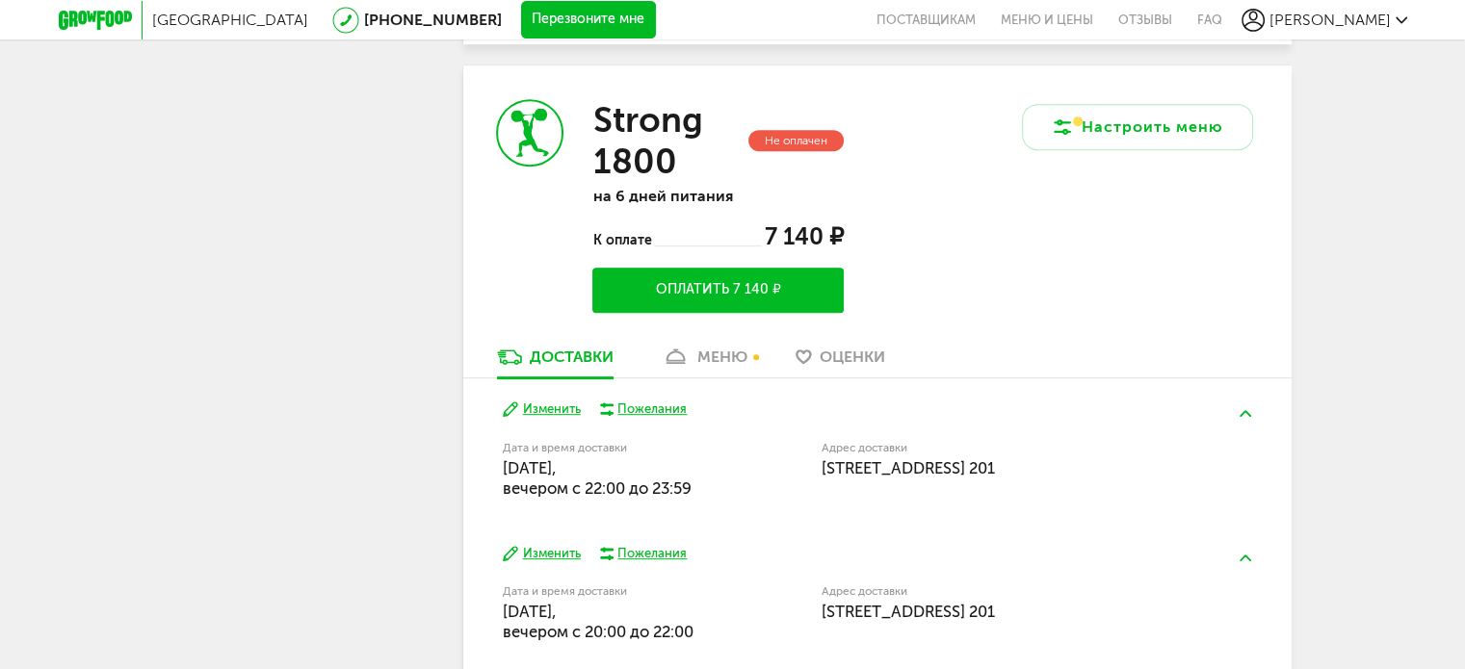
click at [1376, 265] on div "Москва 8 (800) 555-21-78 Перезвоните мне поставщикам Меню и цены Отзывы FAQ Але…" at bounding box center [732, 20] width 1465 height 1774
click at [720, 352] on div "меню" at bounding box center [722, 357] width 50 height 18
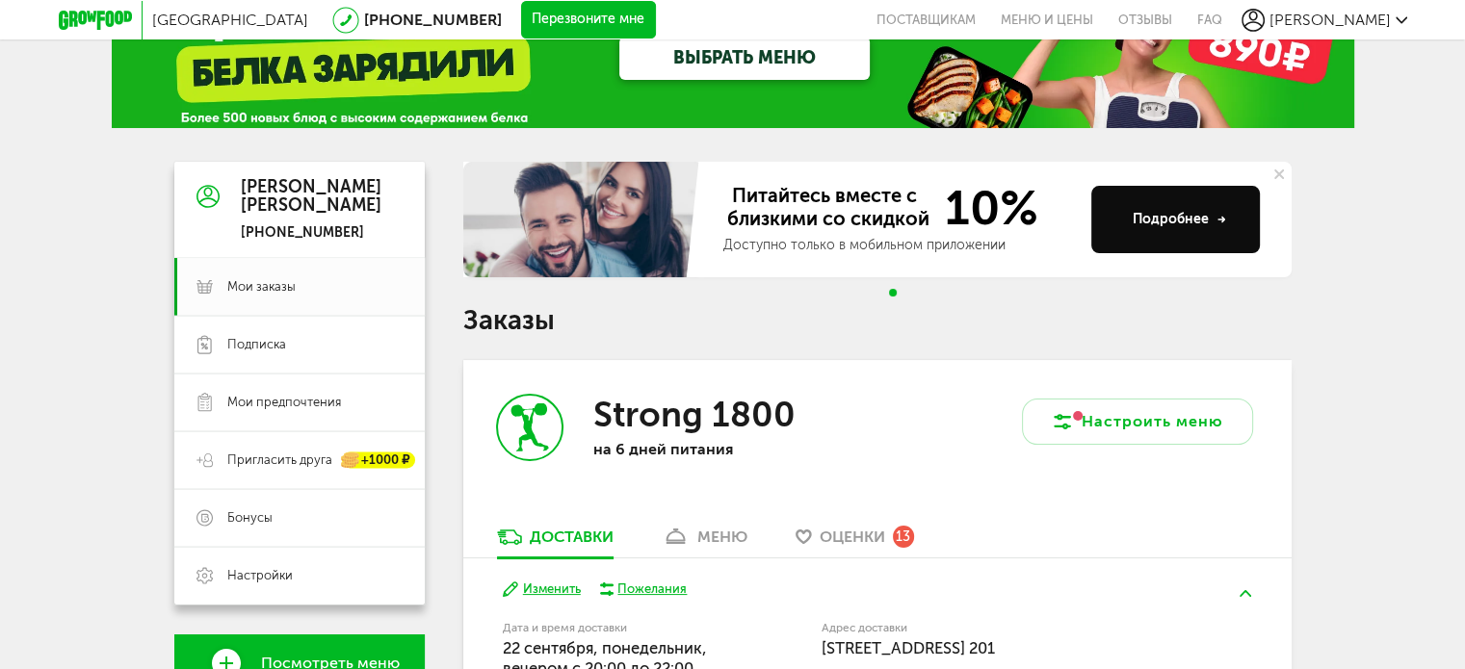
scroll to position [43, 0]
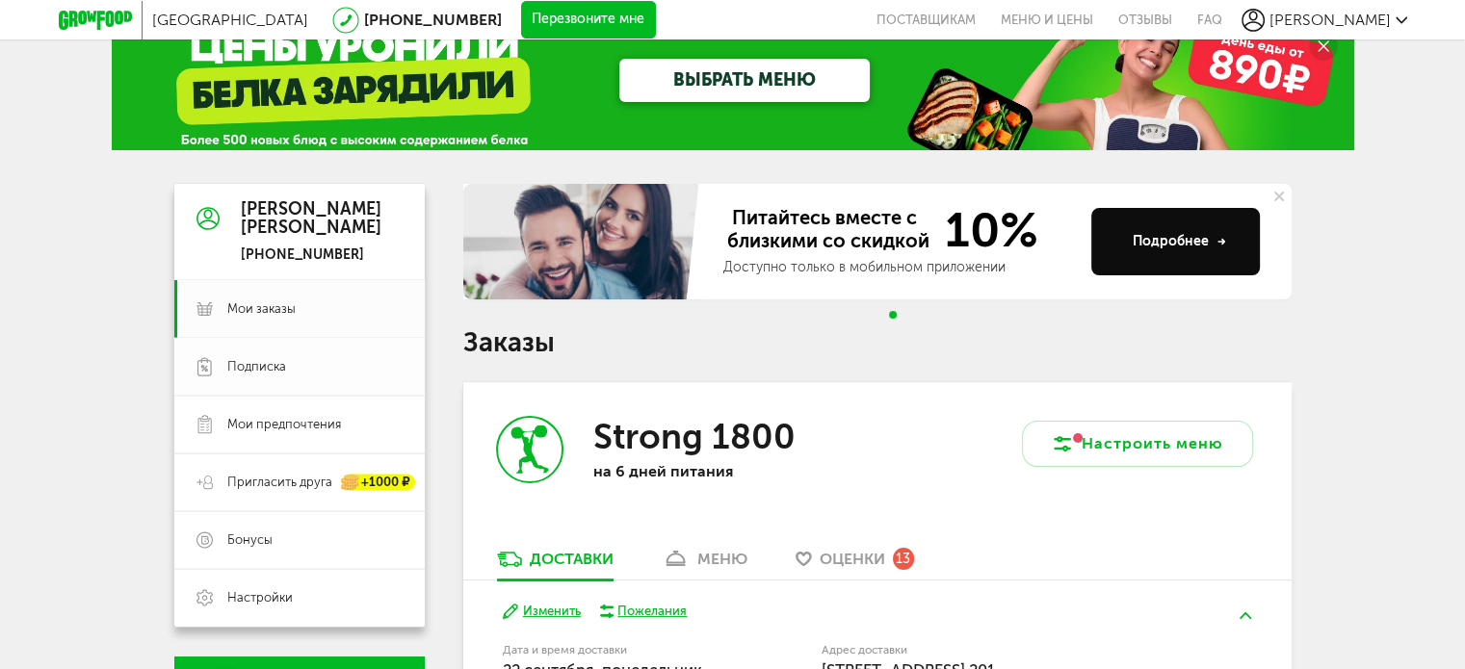
click at [256, 354] on link "Подписка" at bounding box center [299, 367] width 250 height 58
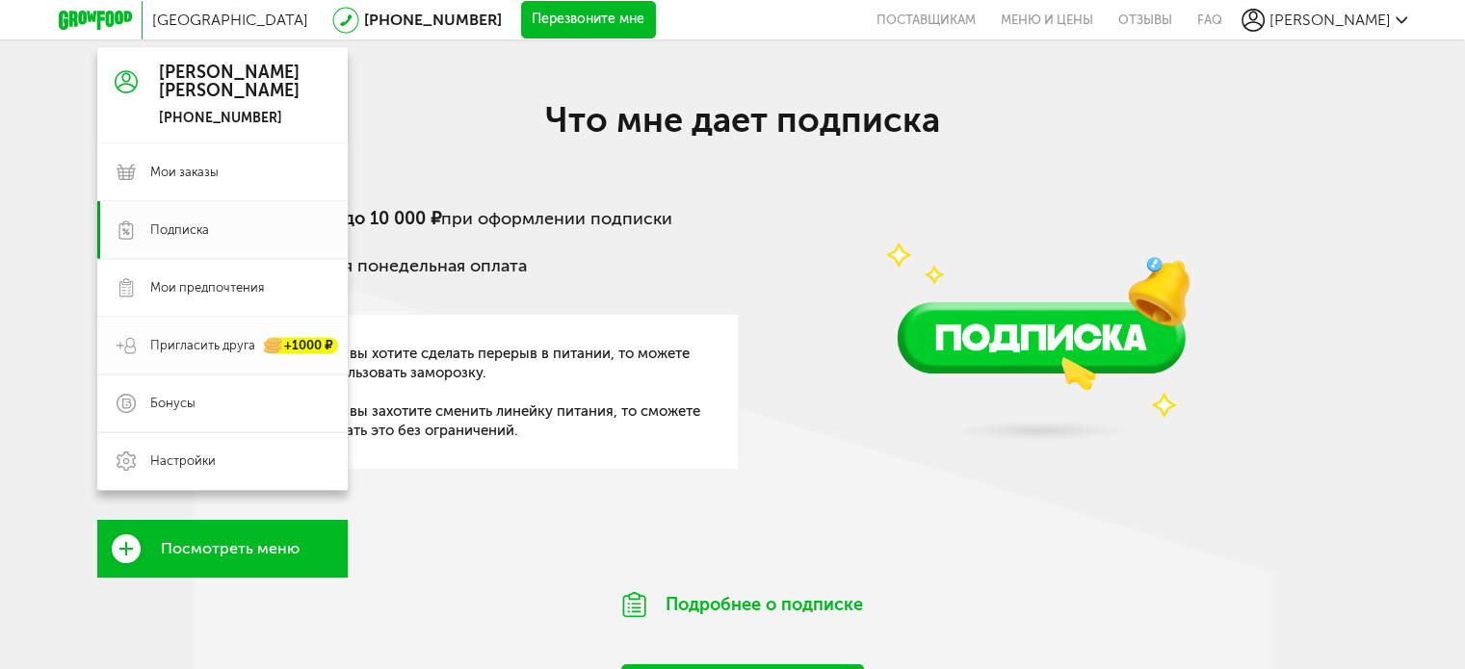
scroll to position [193, 0]
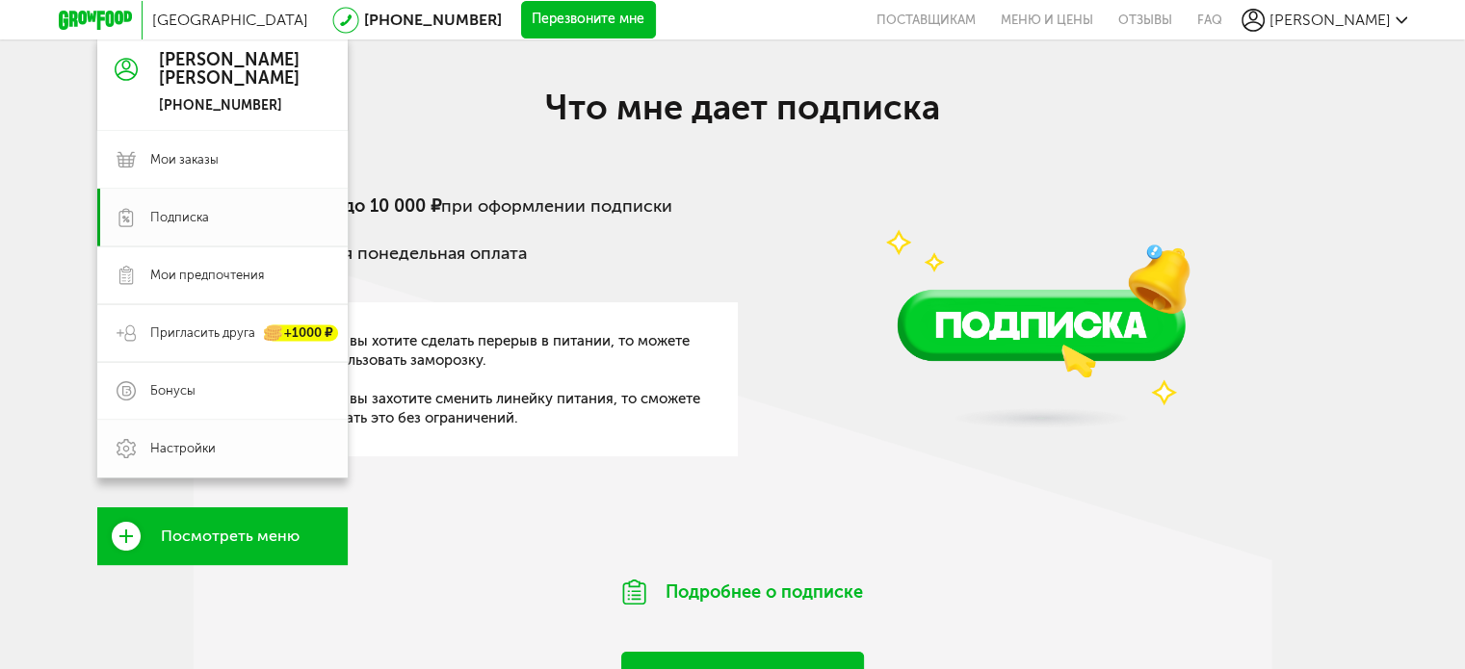
click at [165, 451] on span "Настройки" at bounding box center [182, 448] width 65 height 17
